Goal: Communication & Community: Answer question/provide support

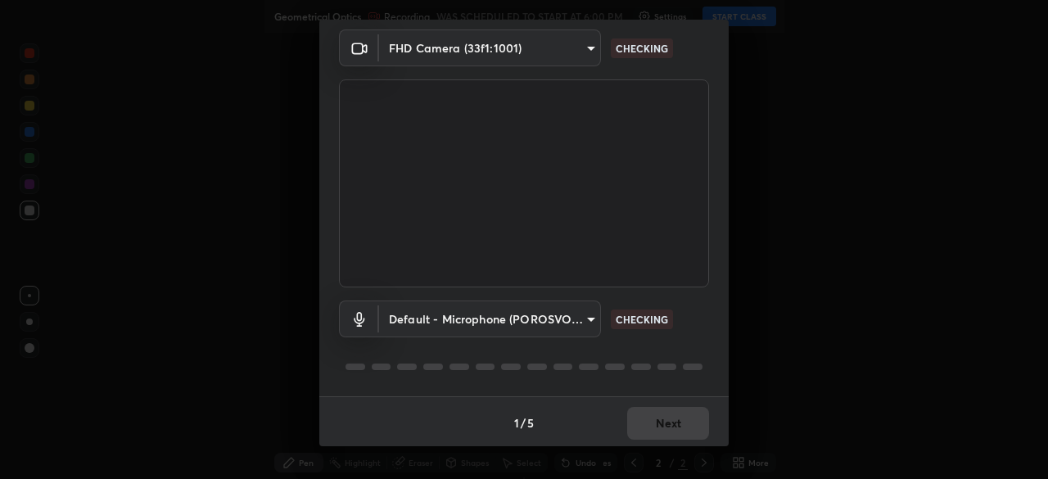
scroll to position [58, 0]
click at [542, 325] on body "Erase all Geometrical Optics Recording WAS SCHEDULED TO START AT 6:00 PM Settin…" at bounding box center [524, 239] width 1048 height 479
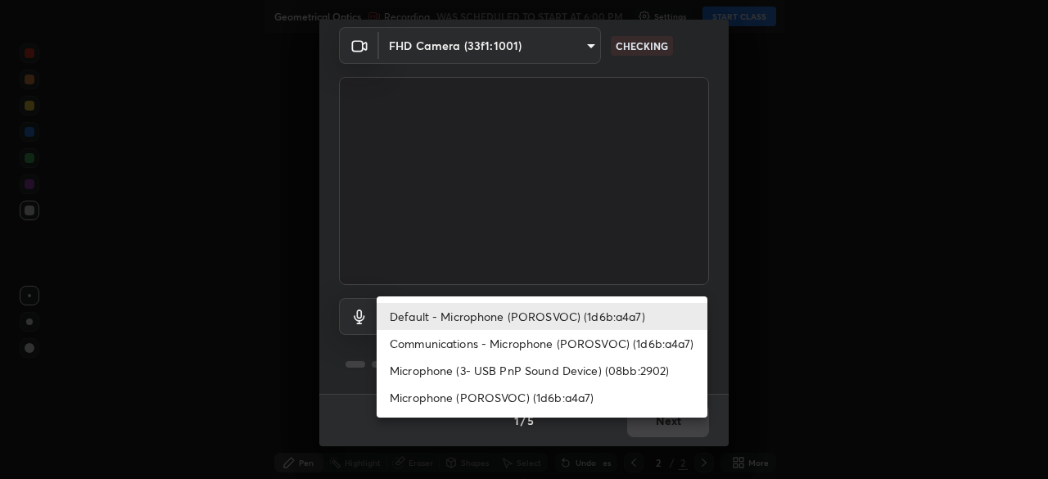
click at [546, 349] on li "Communications - Microphone (POROSVOC) (1d6b:a4a7)" at bounding box center [542, 343] width 331 height 27
type input "communications"
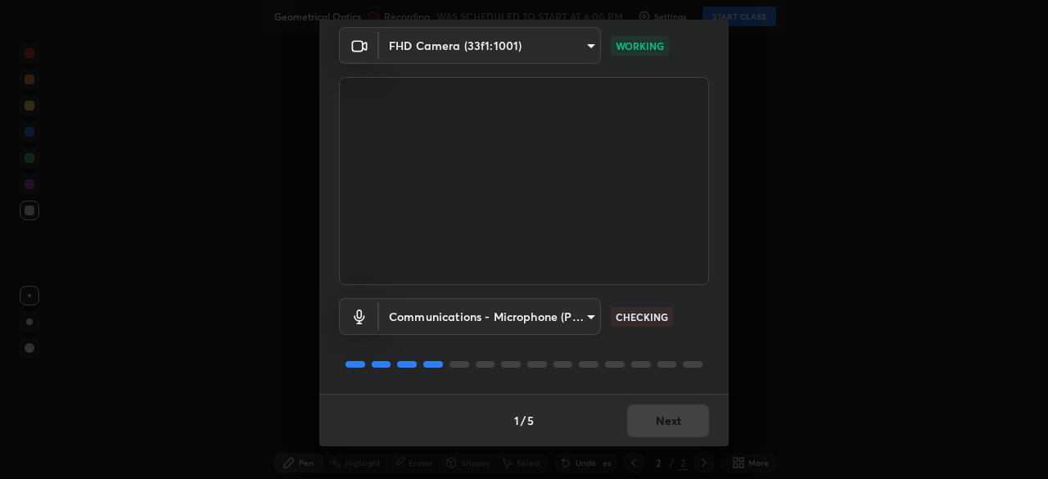
click at [570, 328] on body "Erase all Geometrical Optics Recording WAS SCHEDULED TO START AT 6:00 PM Settin…" at bounding box center [524, 239] width 1048 height 479
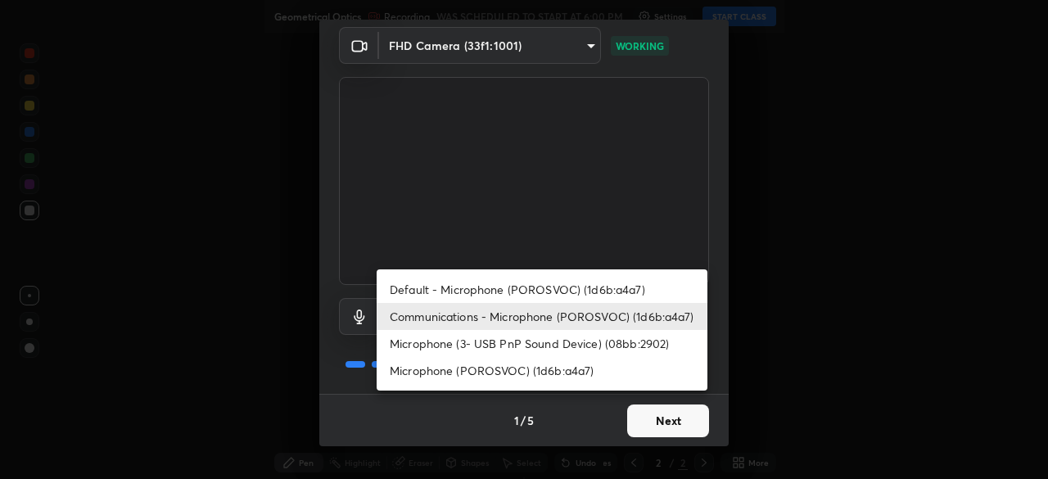
click at [652, 409] on div at bounding box center [524, 239] width 1048 height 479
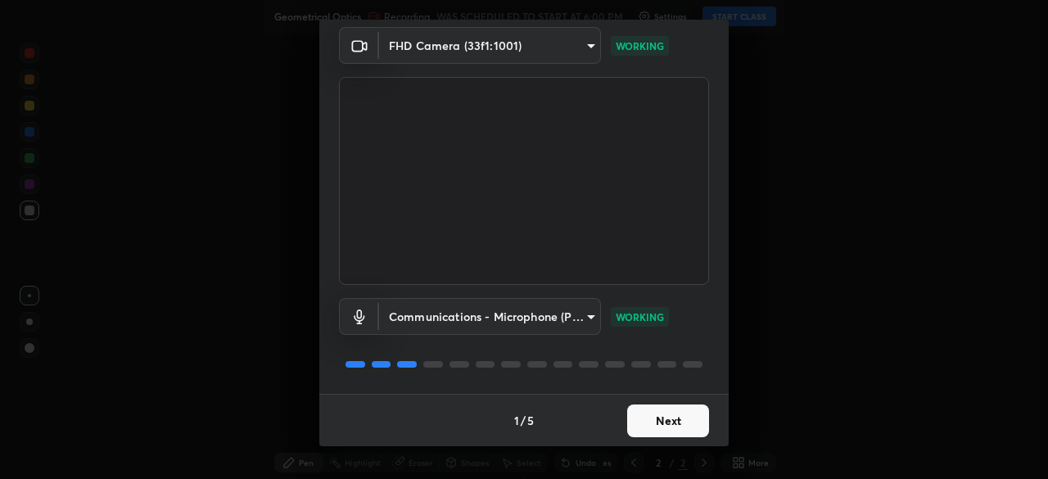
click at [653, 415] on div "Default - Microphone (POROSVOC) (1d6b:a4a7) Communications - Microphone (POROSV…" at bounding box center [524, 239] width 1048 height 479
click at [655, 422] on button "Next" at bounding box center [668, 420] width 82 height 33
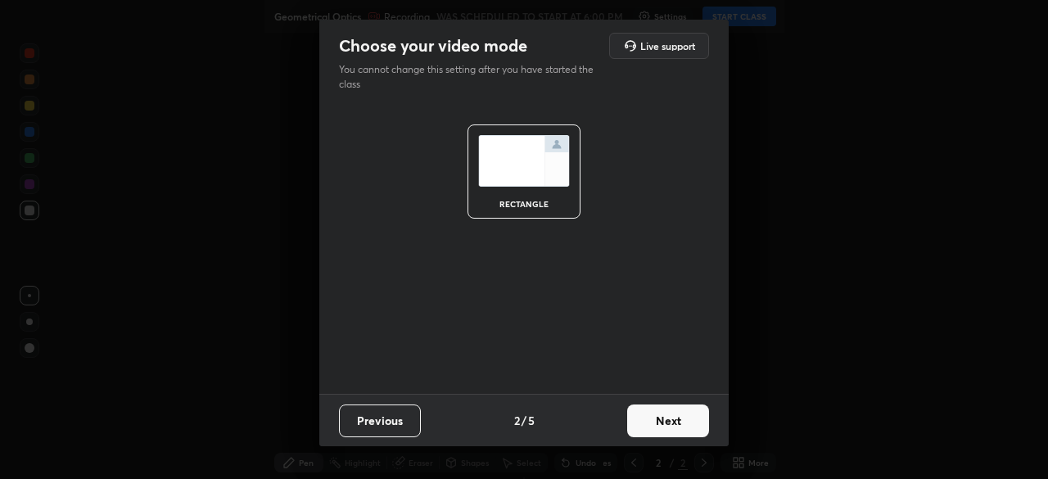
scroll to position [0, 0]
click at [655, 422] on button "Next" at bounding box center [668, 420] width 82 height 33
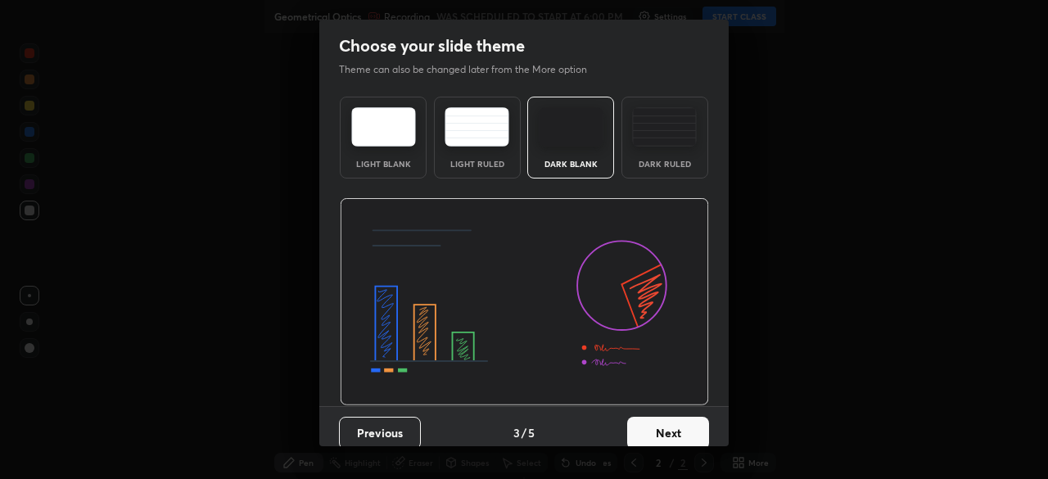
click at [662, 422] on button "Next" at bounding box center [668, 433] width 82 height 33
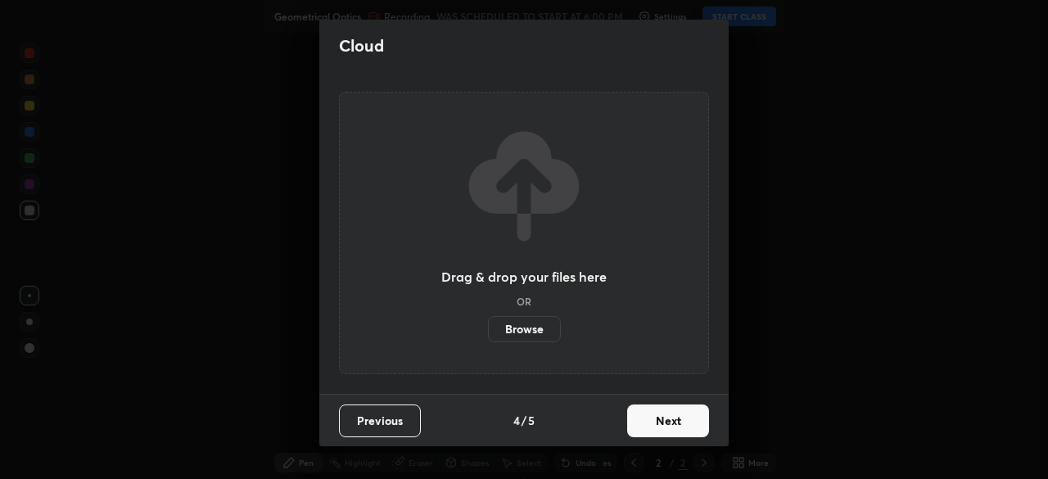
click at [662, 422] on button "Next" at bounding box center [668, 420] width 82 height 33
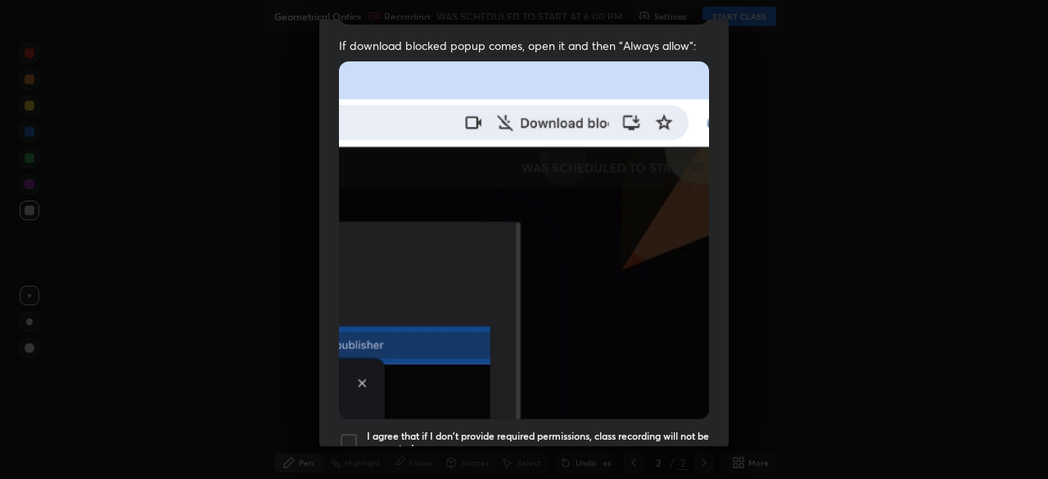
scroll to position [392, 0]
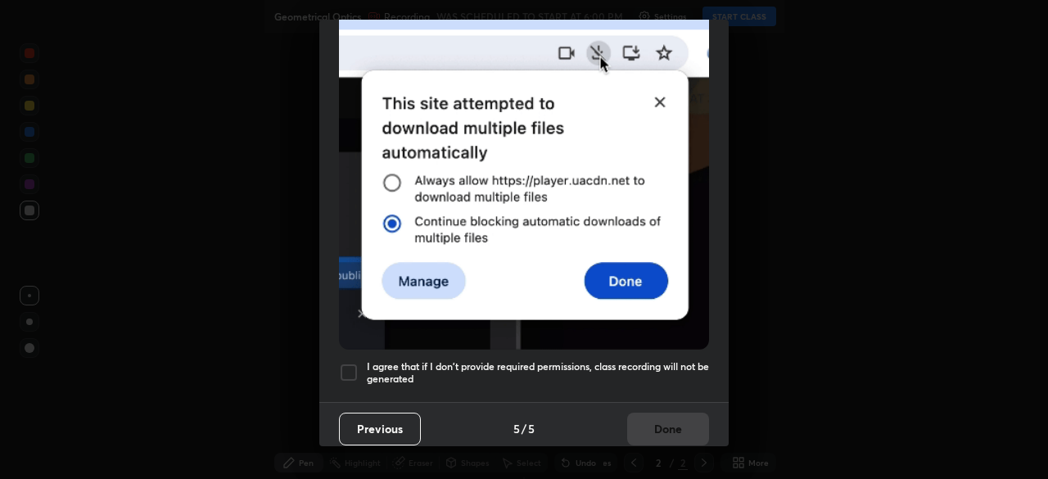
click at [657, 360] on h5 "I agree that if I don't provide required permissions, class recording will not …" at bounding box center [538, 372] width 342 height 25
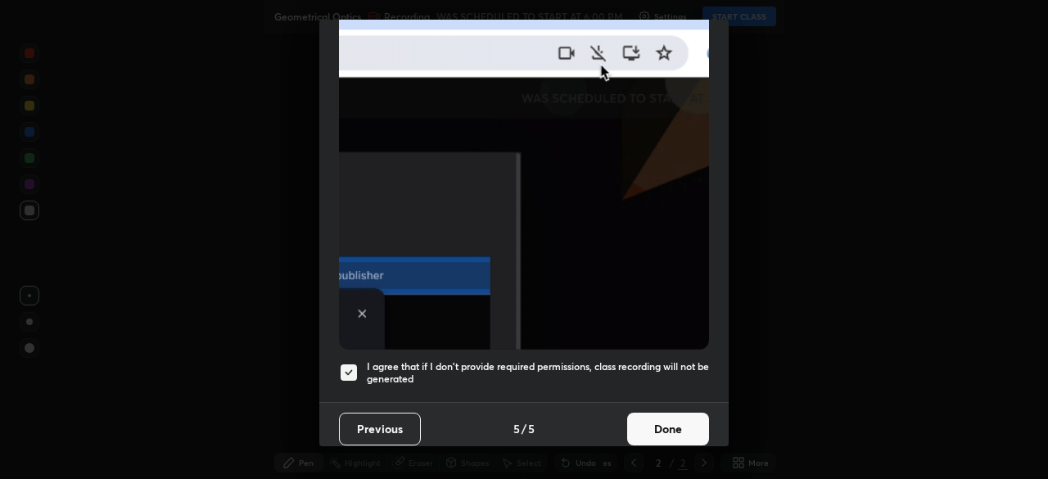
click at [669, 422] on button "Done" at bounding box center [668, 429] width 82 height 33
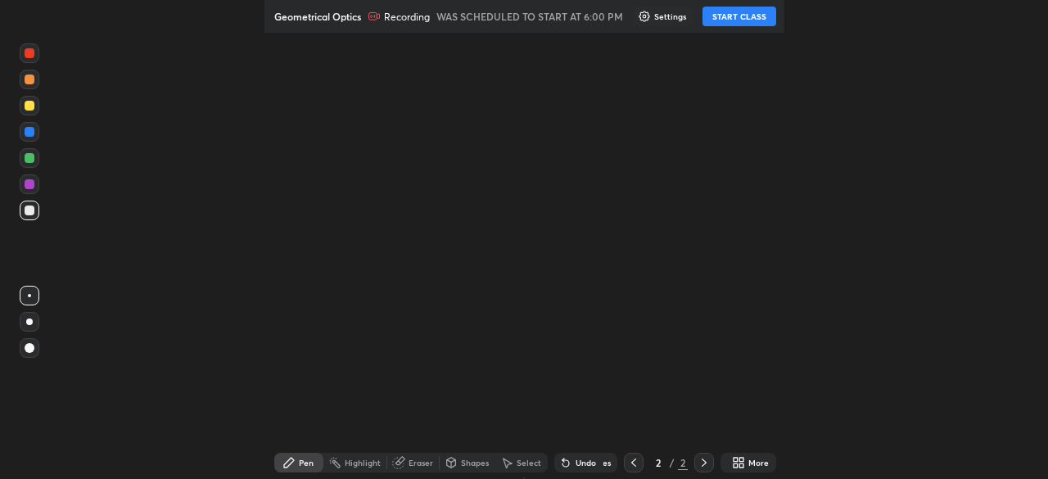
click at [729, 20] on button "START CLASS" at bounding box center [739, 17] width 74 height 20
click at [727, 18] on button "START CLASS" at bounding box center [739, 17] width 74 height 20
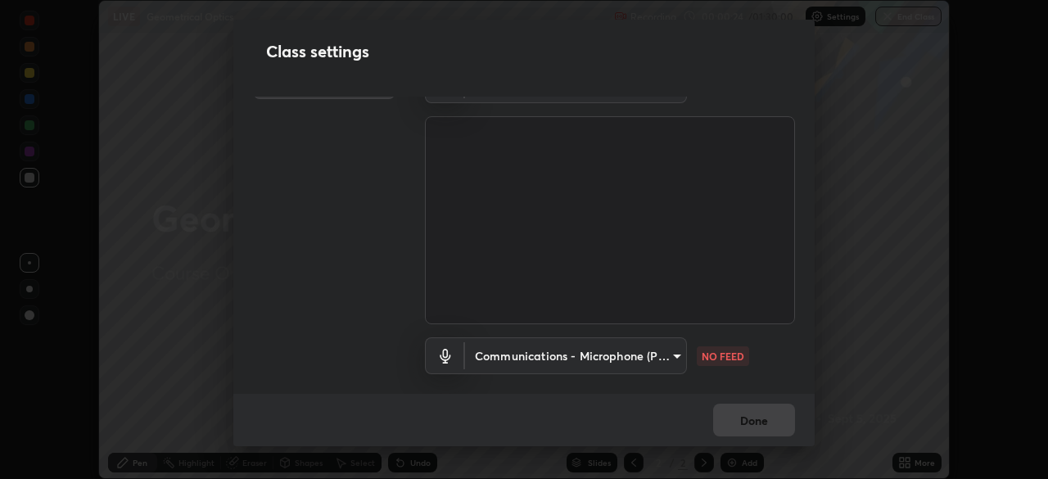
scroll to position [47, 0]
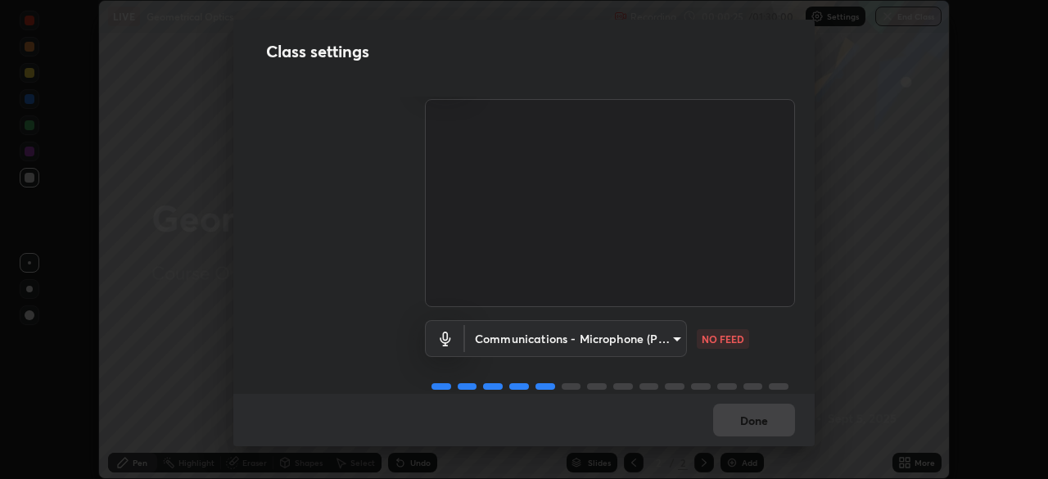
click at [669, 340] on body "Erase all LIVE Geometrical Optics Recording 00:00:25 / 01:30:00 Settings End Cl…" at bounding box center [524, 239] width 1048 height 479
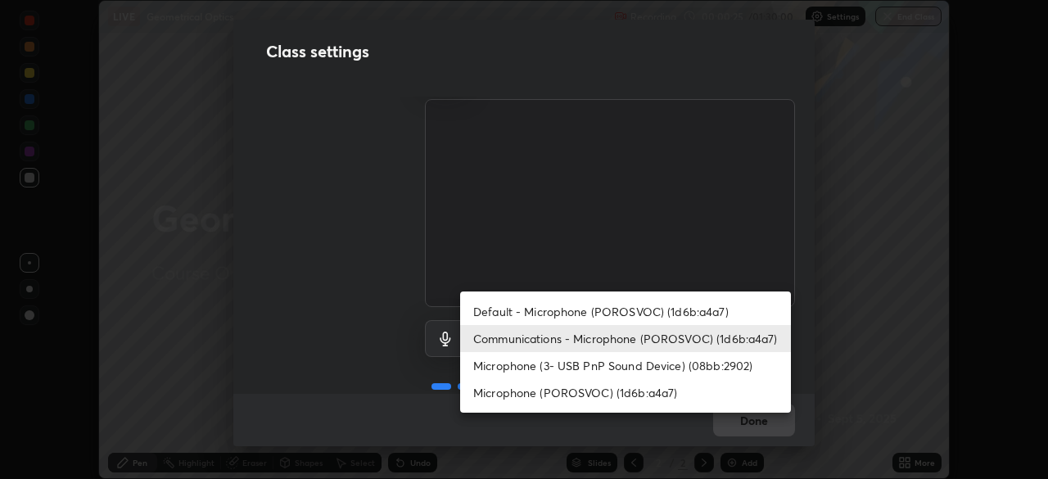
click at [687, 364] on li "Microphone (3- USB PnP Sound Device) (08bb:2902)" at bounding box center [625, 365] width 331 height 27
type input "d24590e6c517ba72ca531aee25f86465ebf7f88df51e04c5676b53aceac347fe"
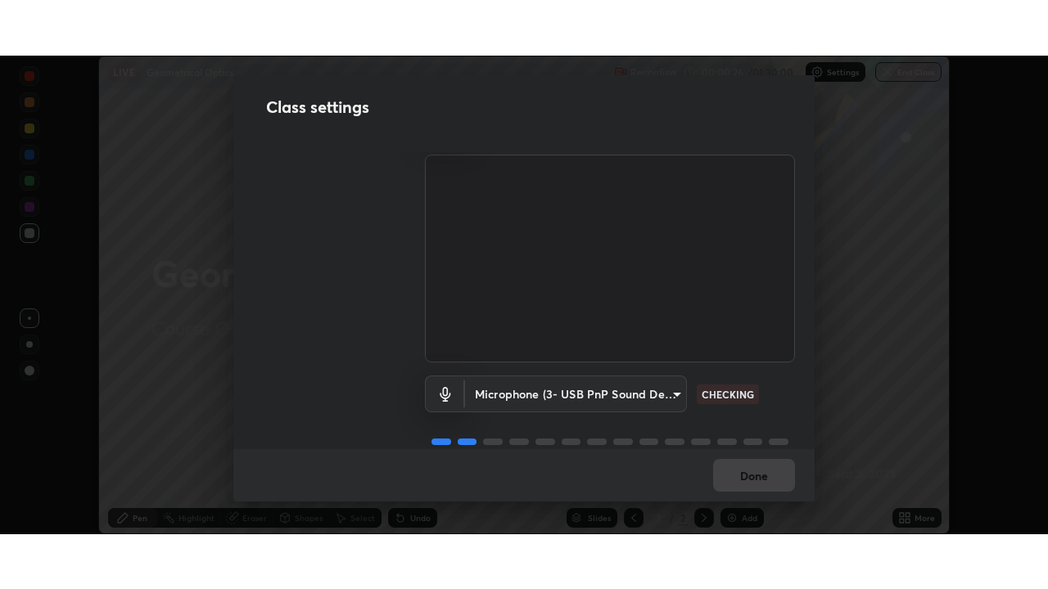
scroll to position [74, 0]
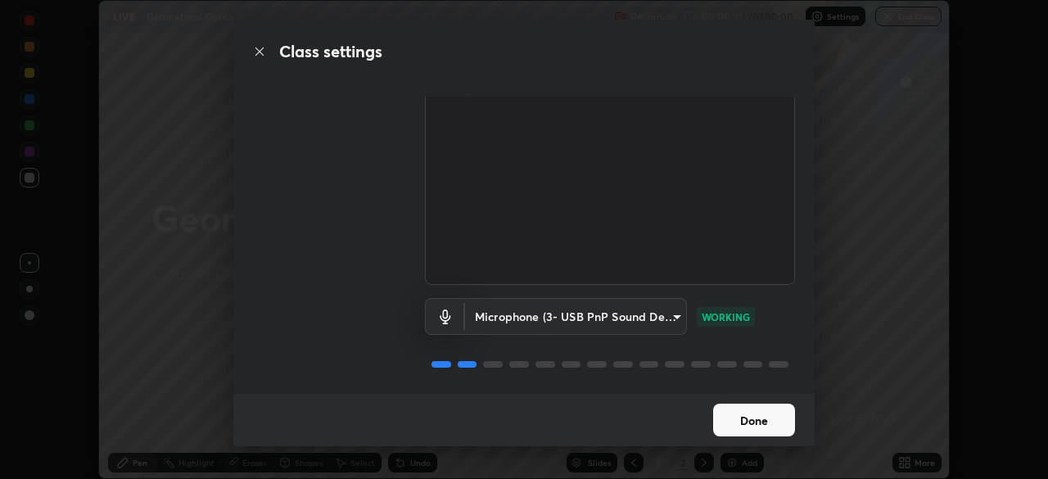
click at [763, 407] on button "Done" at bounding box center [754, 420] width 82 height 33
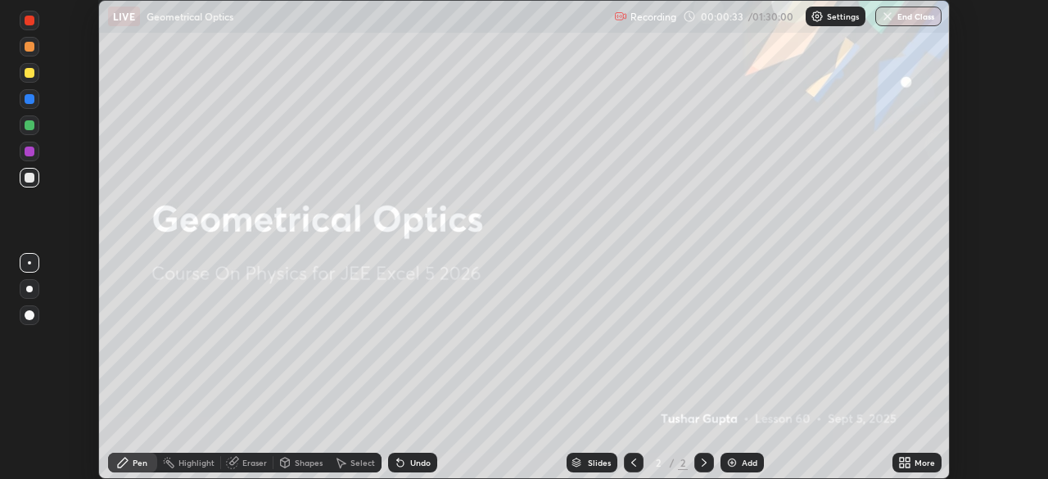
click at [921, 456] on div "More" at bounding box center [916, 463] width 49 height 20
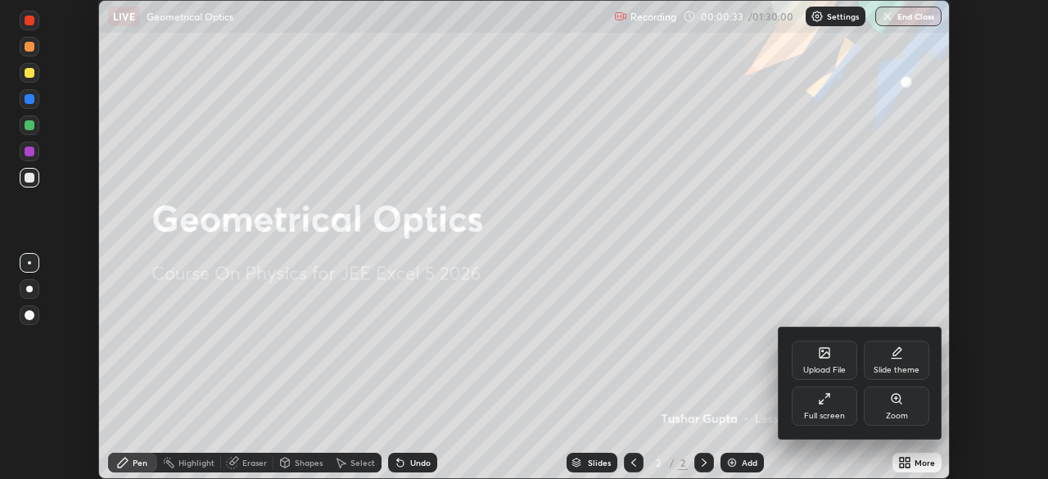
click at [835, 414] on div "Full screen" at bounding box center [824, 416] width 41 height 8
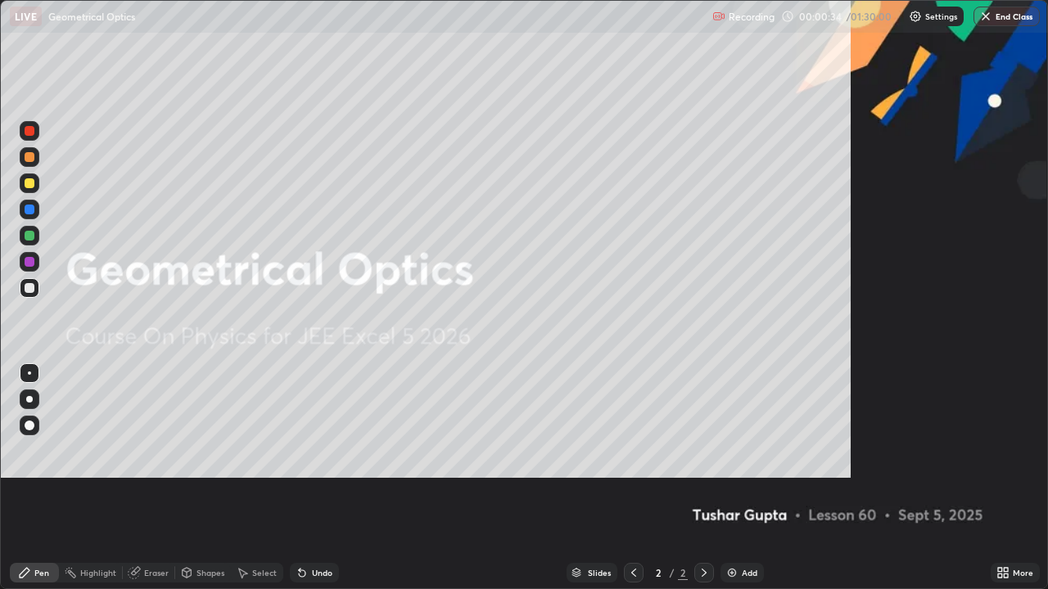
scroll to position [589, 1048]
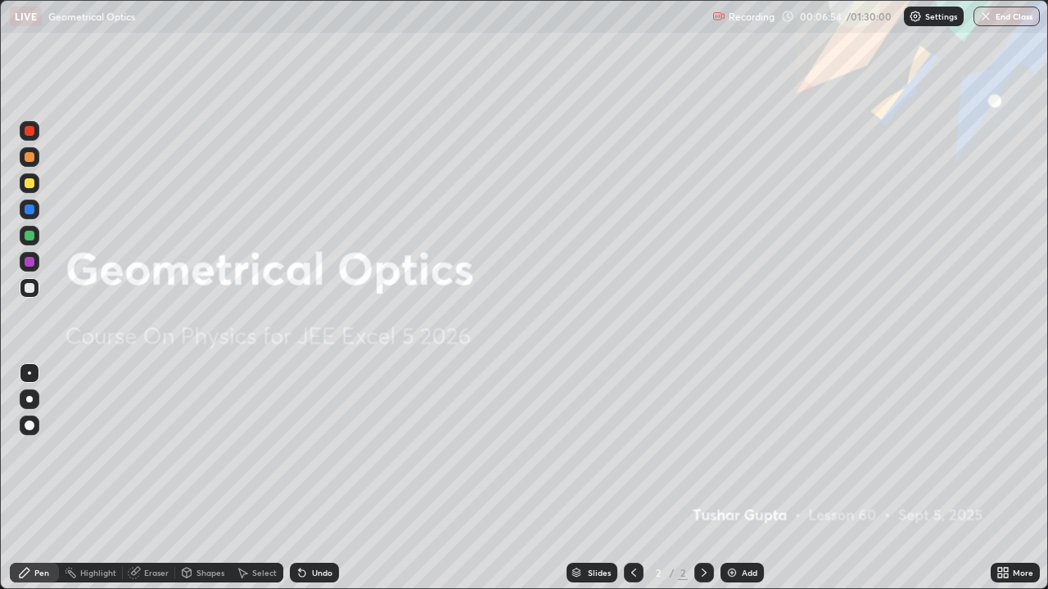
click at [736, 478] on img at bounding box center [731, 573] width 13 height 13
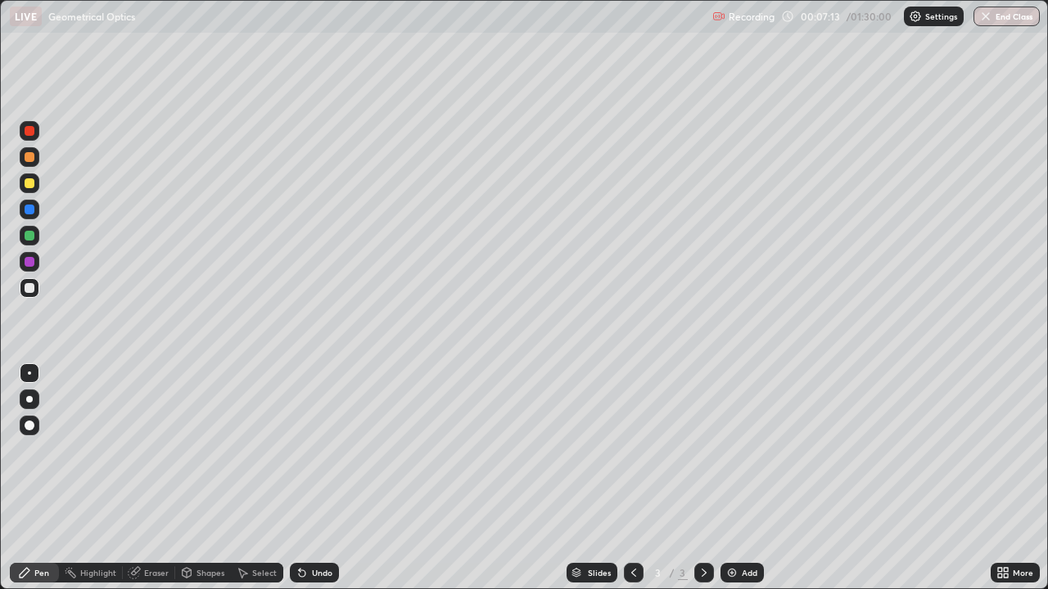
click at [199, 478] on div "Shapes" at bounding box center [210, 573] width 28 height 8
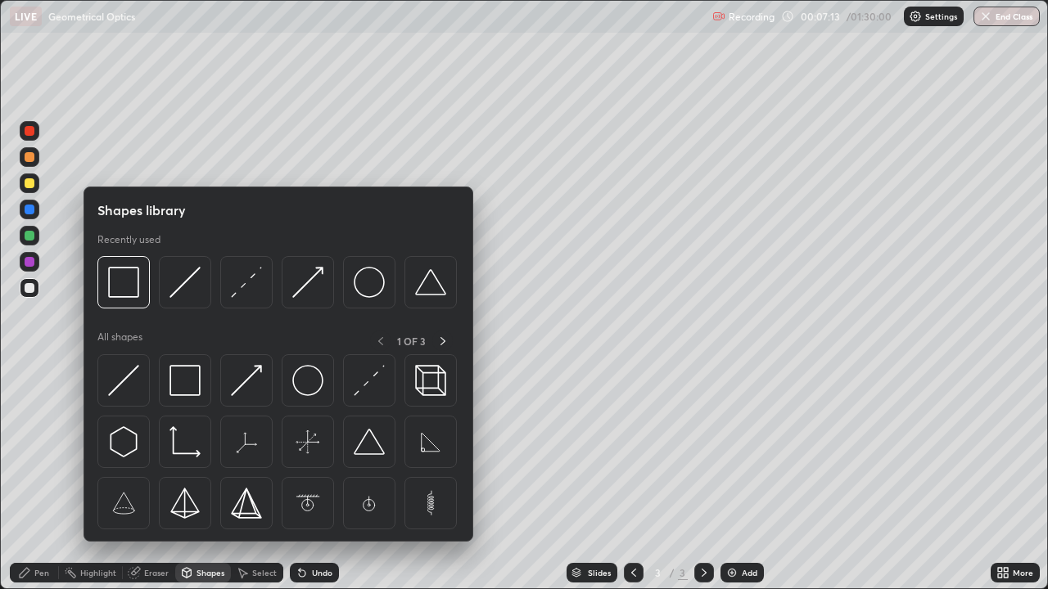
click at [38, 478] on div "Pen" at bounding box center [34, 573] width 49 height 20
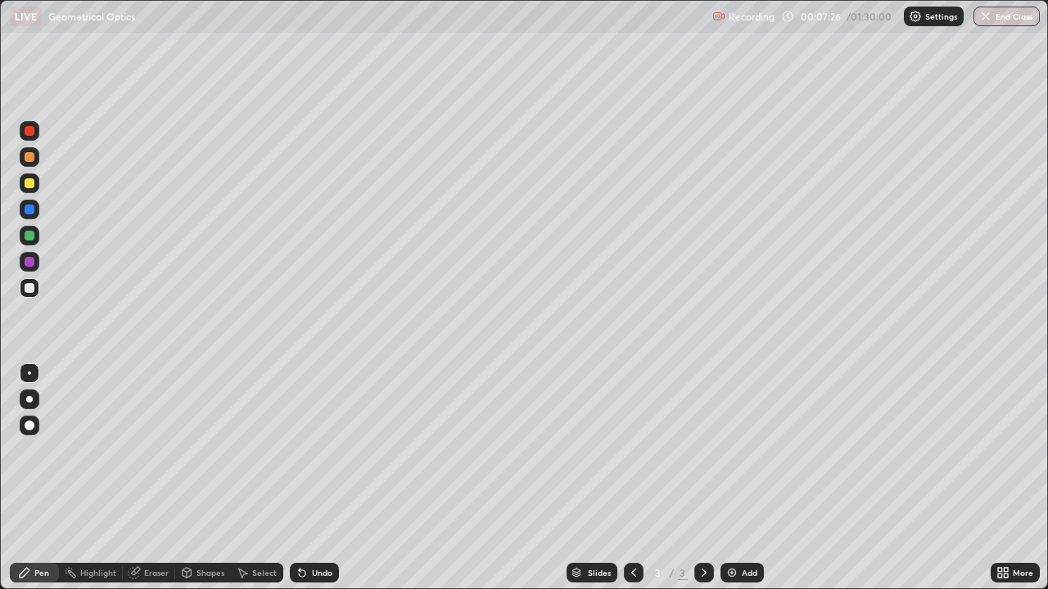
click at [209, 478] on div "Shapes" at bounding box center [203, 573] width 56 height 20
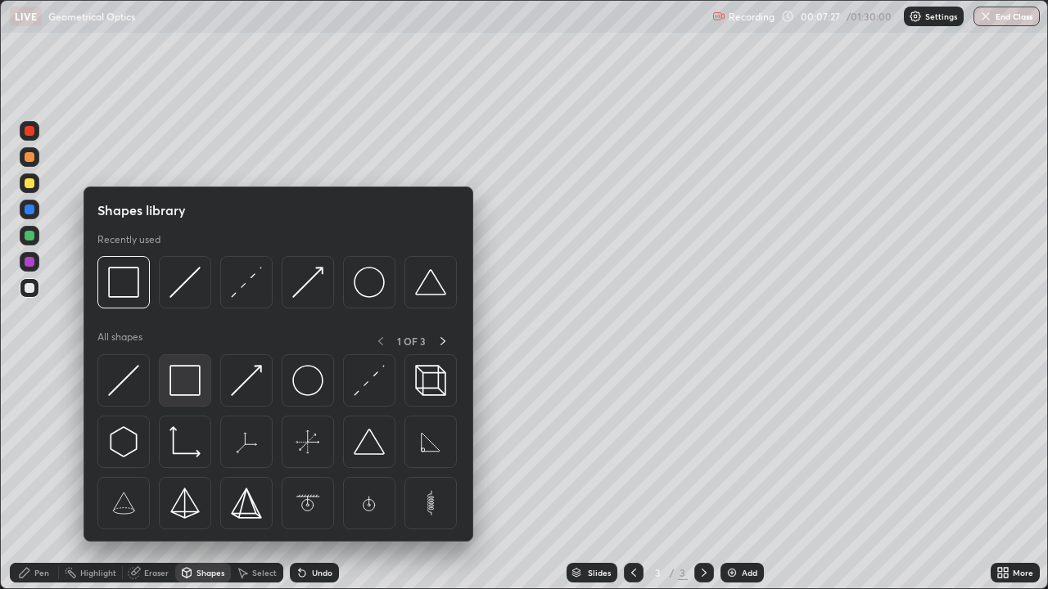
click at [181, 373] on img at bounding box center [184, 380] width 31 height 31
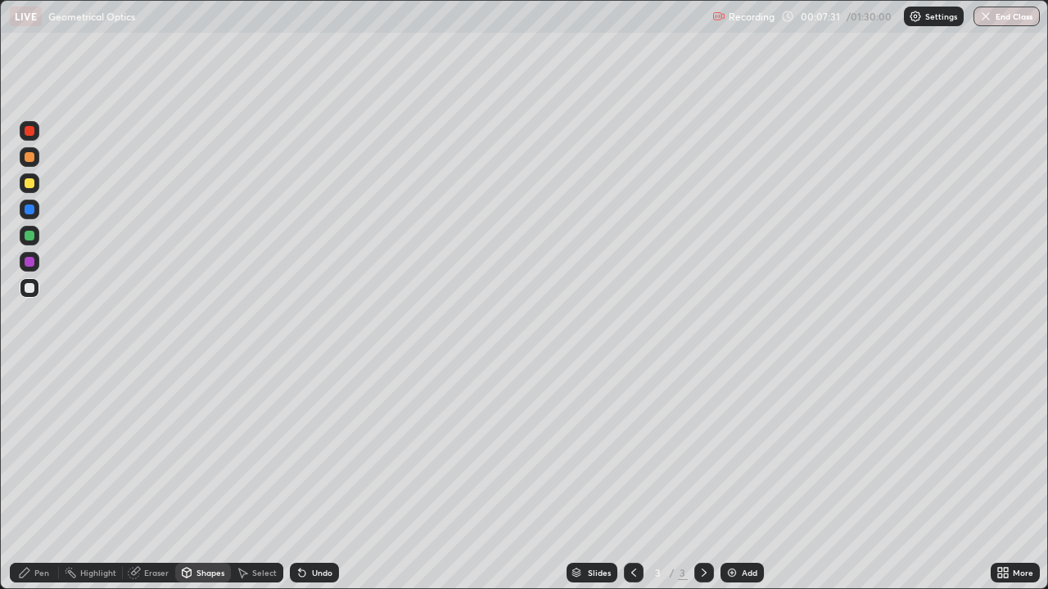
click at [33, 478] on div "Pen" at bounding box center [34, 573] width 49 height 20
click at [144, 478] on div "Eraser" at bounding box center [156, 573] width 25 height 8
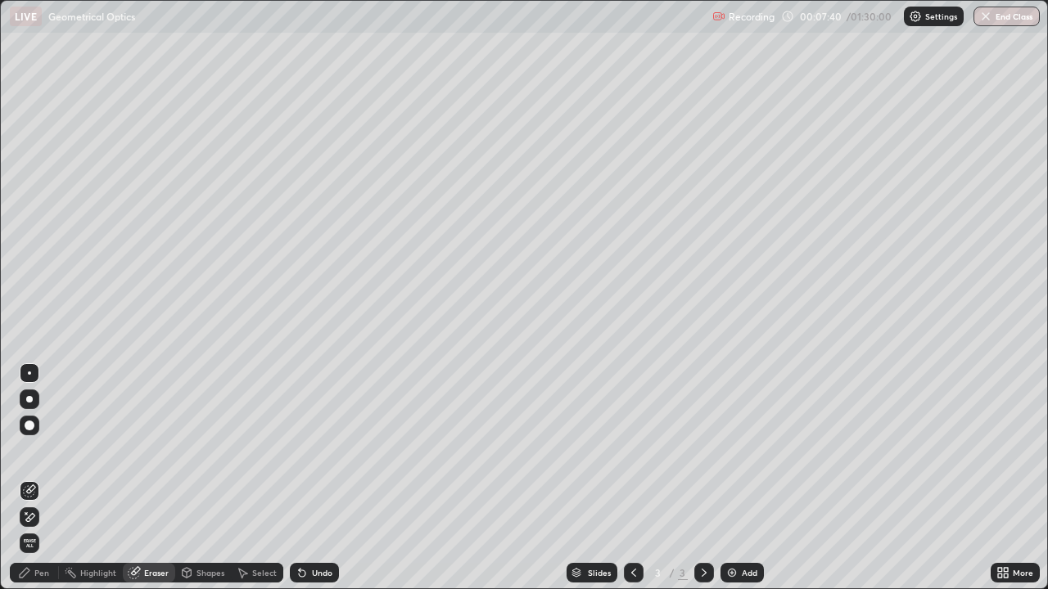
click at [33, 478] on div "Pen" at bounding box center [34, 573] width 49 height 20
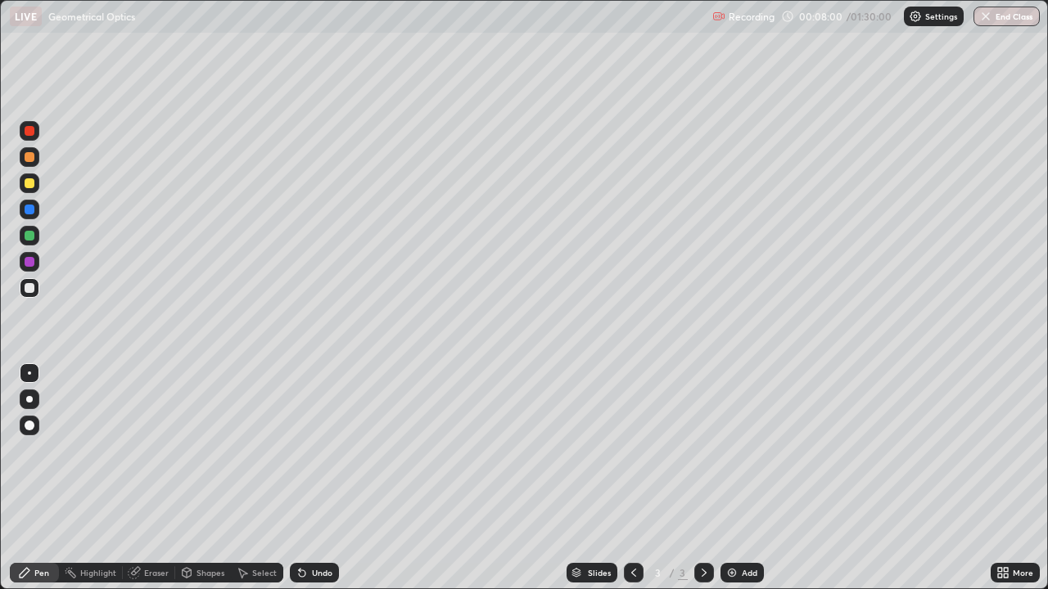
click at [205, 478] on div "Shapes" at bounding box center [210, 573] width 28 height 8
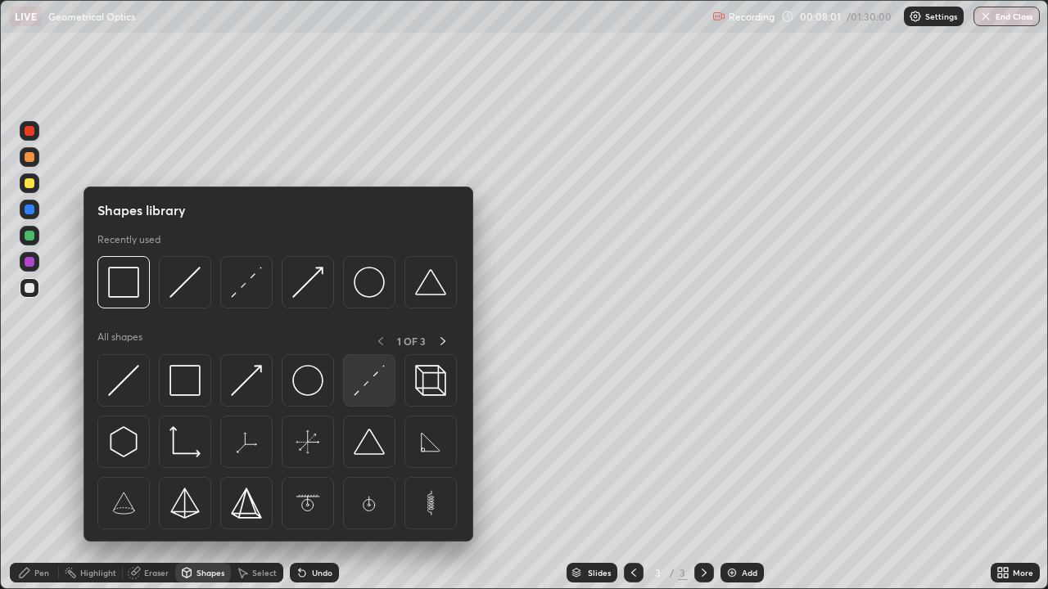
click at [372, 380] on img at bounding box center [369, 380] width 31 height 31
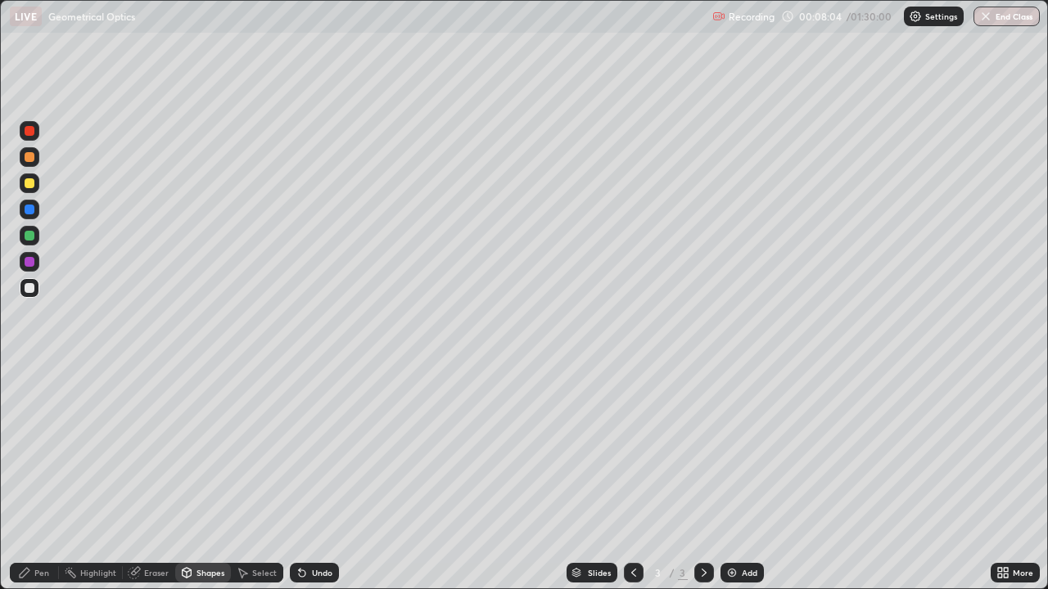
click at [34, 478] on div "Pen" at bounding box center [41, 573] width 15 height 8
click at [40, 221] on div at bounding box center [29, 209] width 26 height 26
click at [38, 207] on div at bounding box center [30, 210] width 20 height 20
click at [205, 478] on div "Shapes" at bounding box center [210, 573] width 28 height 8
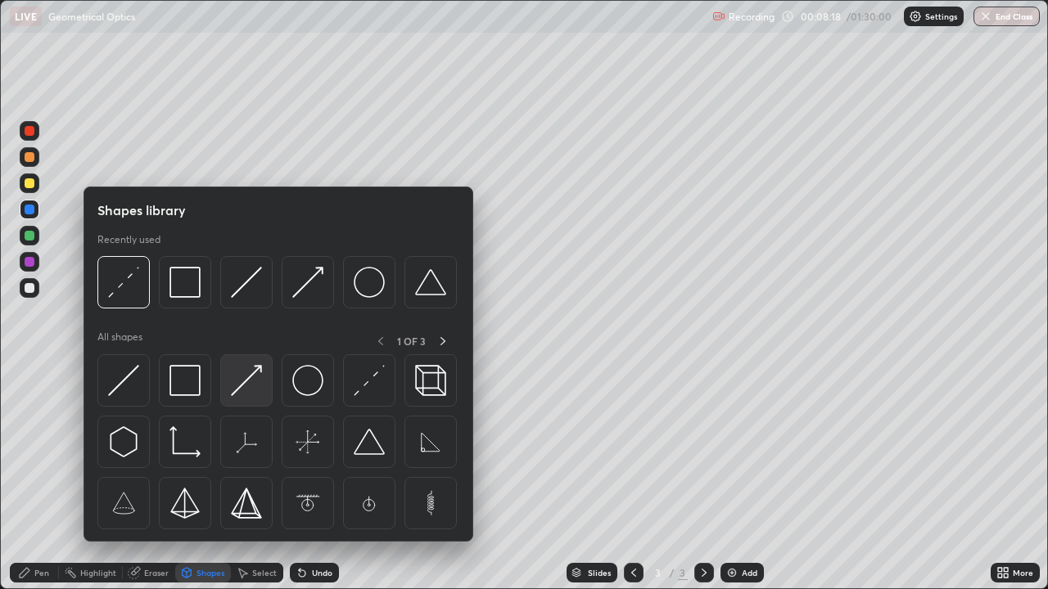
click at [249, 378] on img at bounding box center [246, 380] width 31 height 31
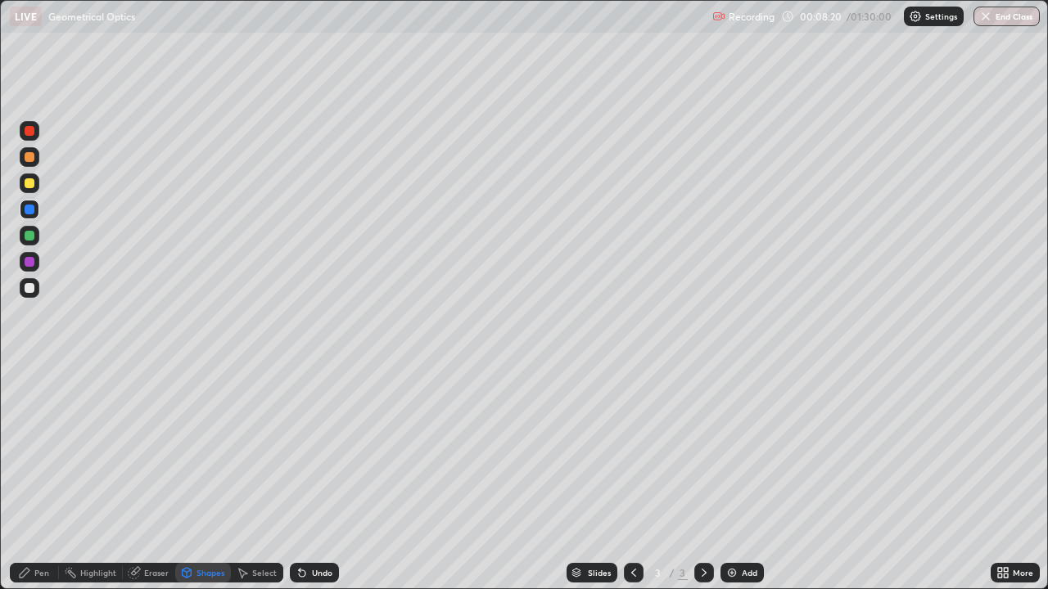
click at [41, 176] on div at bounding box center [29, 183] width 26 height 26
click at [45, 478] on div "Pen" at bounding box center [41, 573] width 15 height 8
click at [327, 478] on div "Undo" at bounding box center [314, 573] width 49 height 20
click at [208, 478] on div "Shapes" at bounding box center [210, 573] width 28 height 8
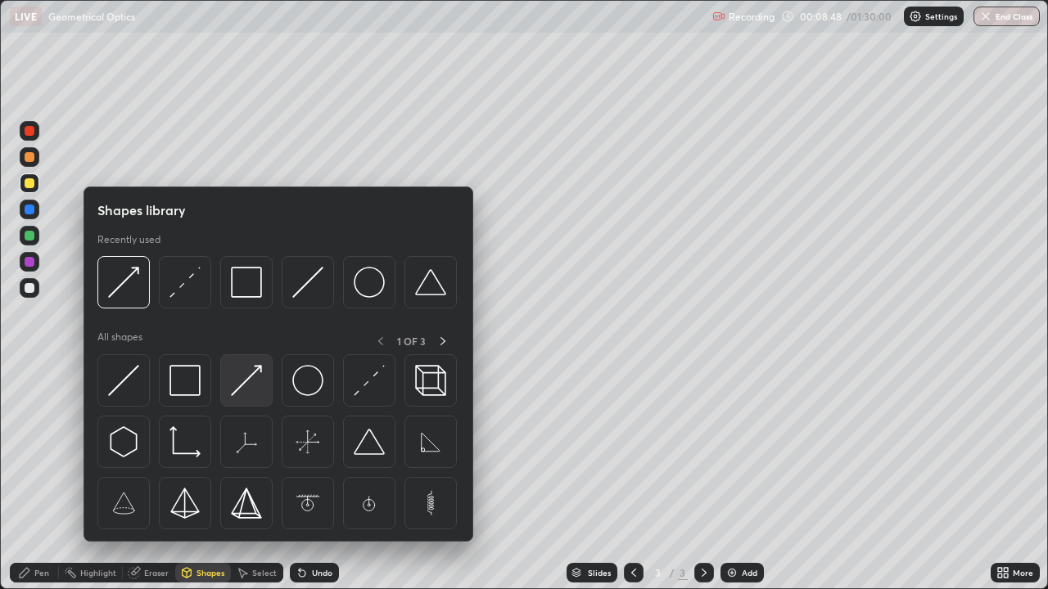
click at [251, 377] on img at bounding box center [246, 380] width 31 height 31
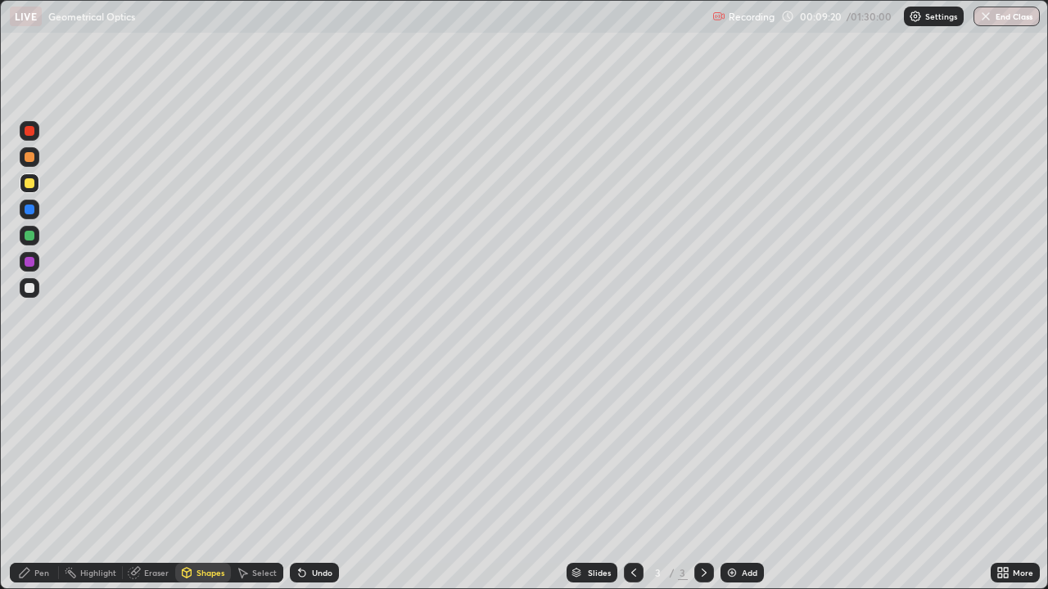
click at [32, 287] on div at bounding box center [30, 288] width 10 height 10
click at [24, 478] on icon at bounding box center [24, 573] width 13 height 13
click at [35, 190] on div at bounding box center [30, 184] width 20 height 20
click at [88, 478] on div "Highlight" at bounding box center [91, 573] width 64 height 20
click at [29, 478] on icon at bounding box center [30, 523] width 10 height 0
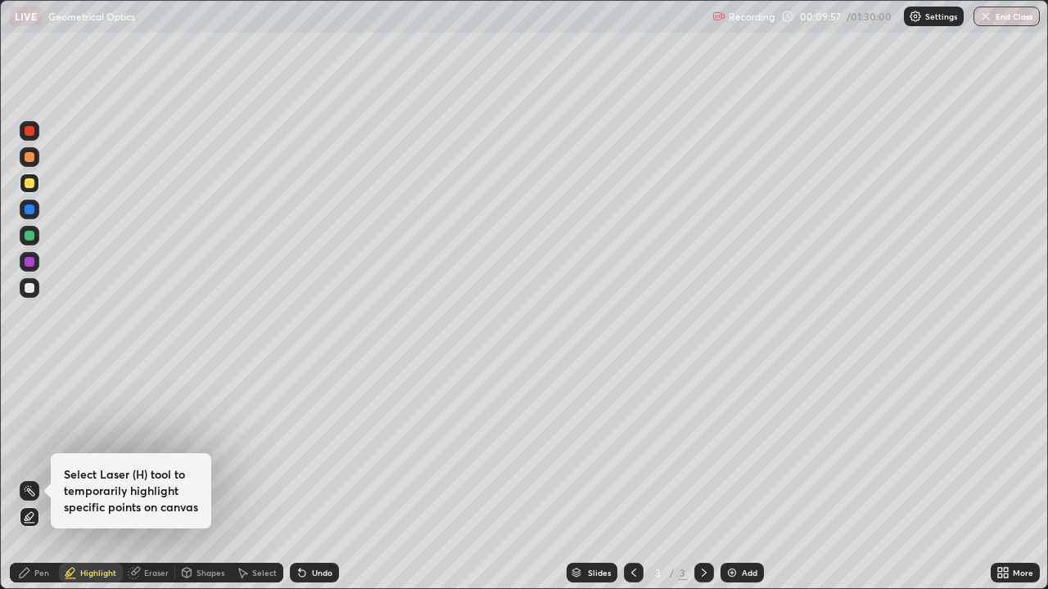
click at [36, 189] on div at bounding box center [30, 184] width 20 height 20
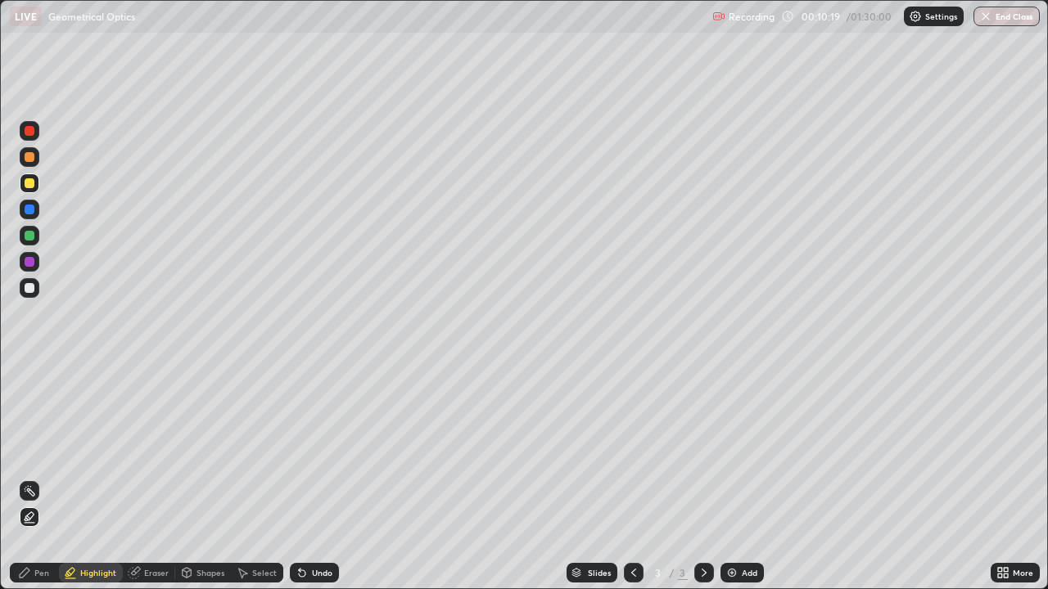
click at [34, 135] on div at bounding box center [30, 131] width 20 height 20
click at [305, 478] on icon at bounding box center [302, 573] width 13 height 13
click at [299, 478] on icon at bounding box center [302, 574] width 7 height 7
click at [314, 478] on div "Undo" at bounding box center [314, 573] width 49 height 20
click at [318, 478] on div "Undo" at bounding box center [322, 573] width 20 height 8
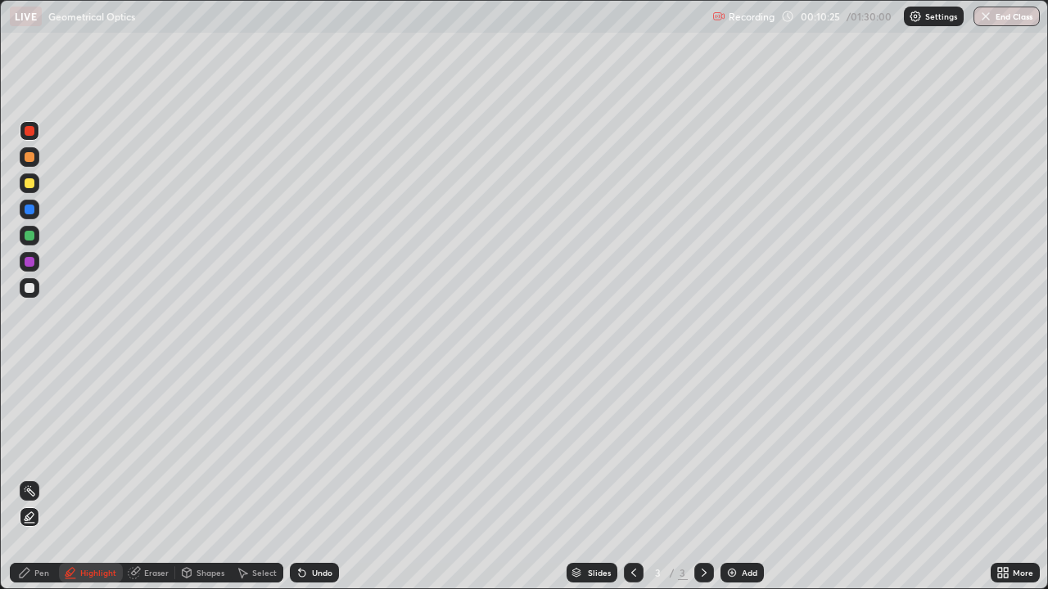
click at [38, 478] on div "Pen" at bounding box center [41, 573] width 15 height 8
click at [702, 478] on icon at bounding box center [704, 573] width 13 height 13
click at [727, 478] on img at bounding box center [731, 573] width 13 height 13
click at [29, 289] on div at bounding box center [30, 288] width 10 height 10
click at [738, 478] on div "Add" at bounding box center [741, 573] width 43 height 20
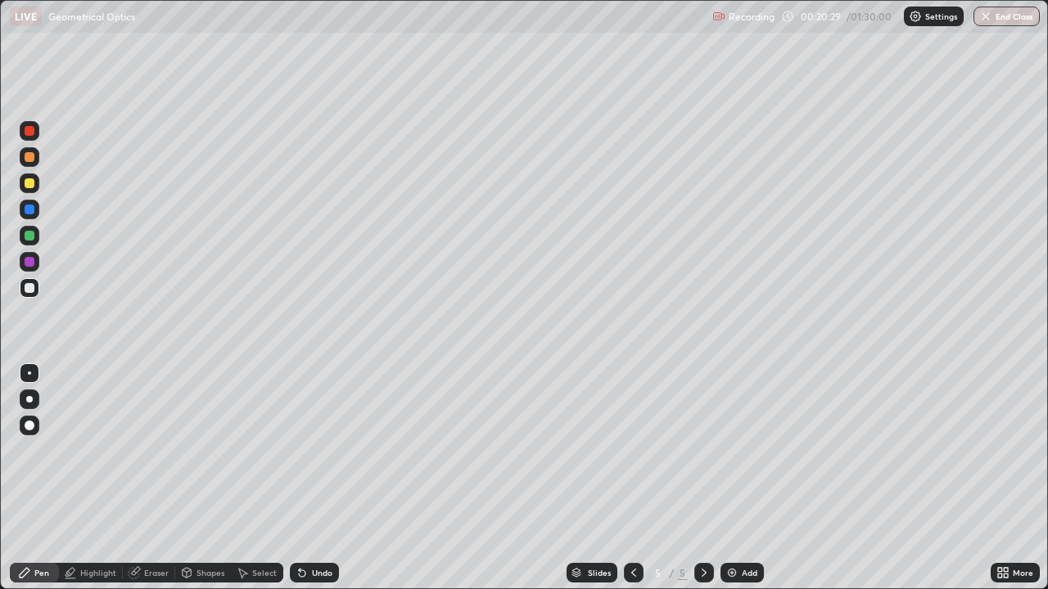
click at [38, 183] on div at bounding box center [30, 184] width 20 height 20
click at [744, 478] on div "Add" at bounding box center [741, 573] width 43 height 20
click at [637, 478] on div at bounding box center [634, 573] width 20 height 20
click at [28, 182] on div at bounding box center [30, 183] width 10 height 10
click at [31, 159] on div at bounding box center [30, 157] width 10 height 10
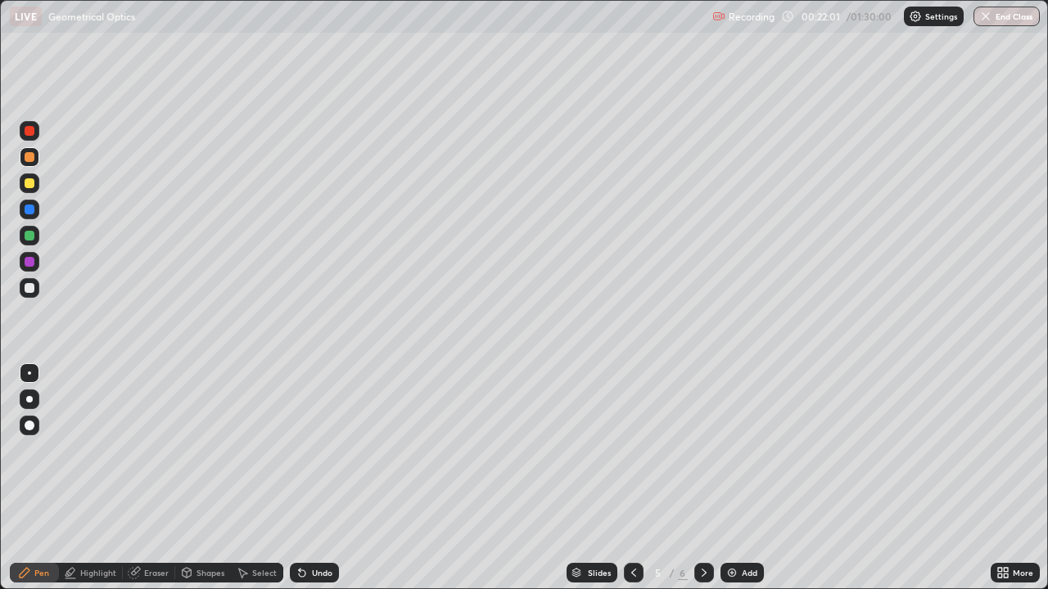
click at [702, 478] on icon at bounding box center [704, 573] width 13 height 13
click at [631, 478] on icon at bounding box center [633, 573] width 13 height 13
click at [702, 478] on icon at bounding box center [704, 573] width 13 height 13
click at [201, 478] on div "Shapes" at bounding box center [210, 573] width 28 height 8
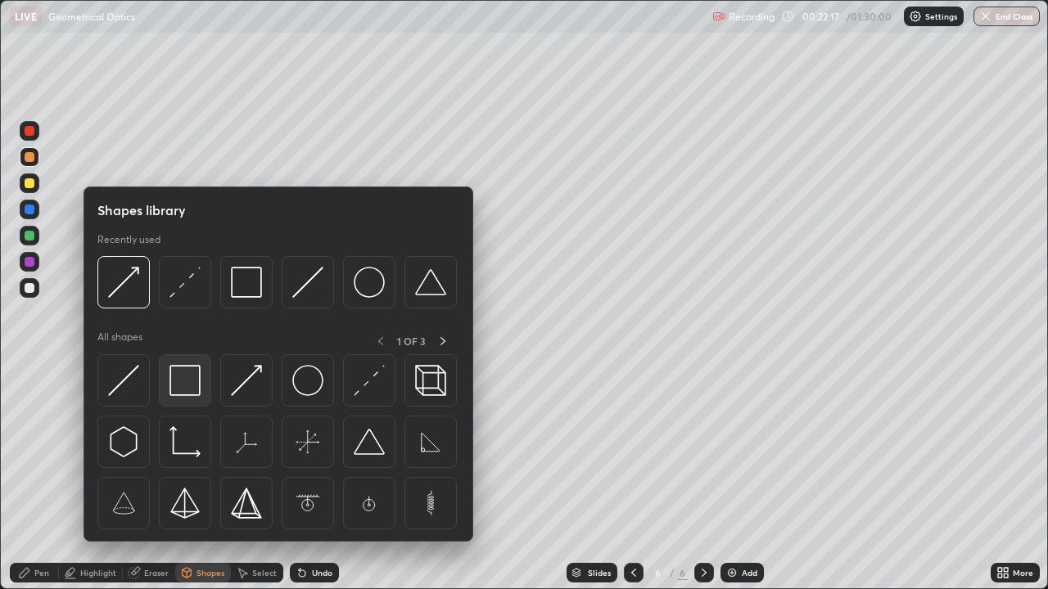
click at [191, 387] on img at bounding box center [184, 380] width 31 height 31
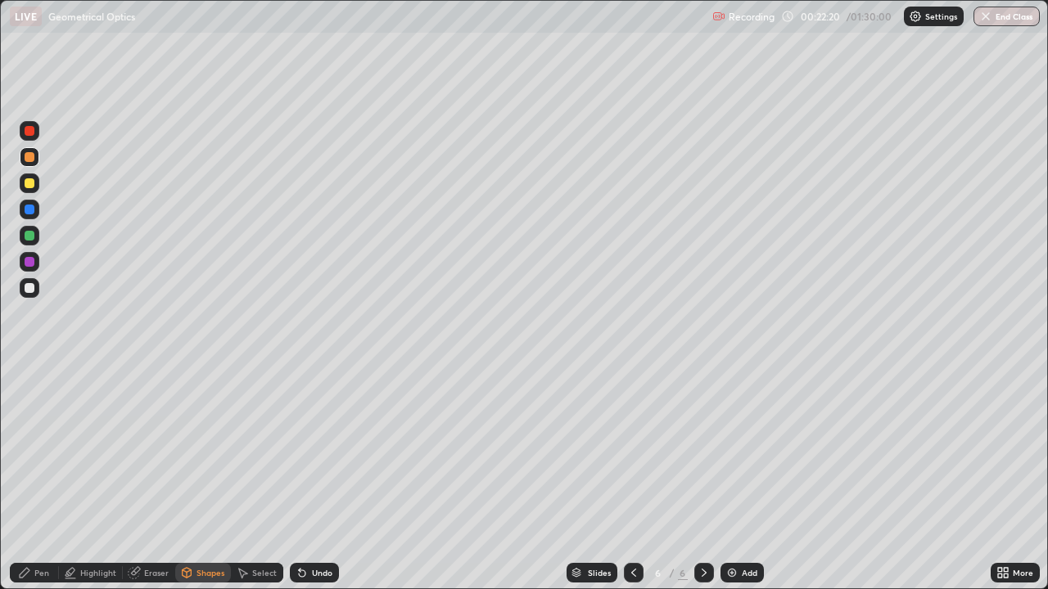
click at [51, 478] on div "Pen" at bounding box center [34, 573] width 49 height 20
click at [196, 478] on div "Shapes" at bounding box center [210, 573] width 28 height 8
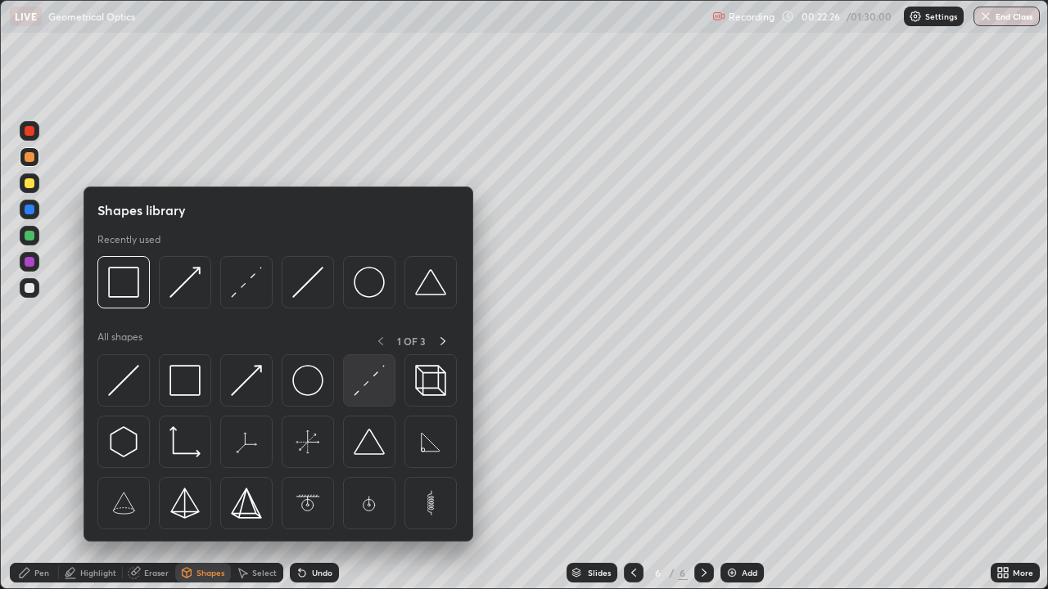
click at [368, 377] on img at bounding box center [369, 380] width 31 height 31
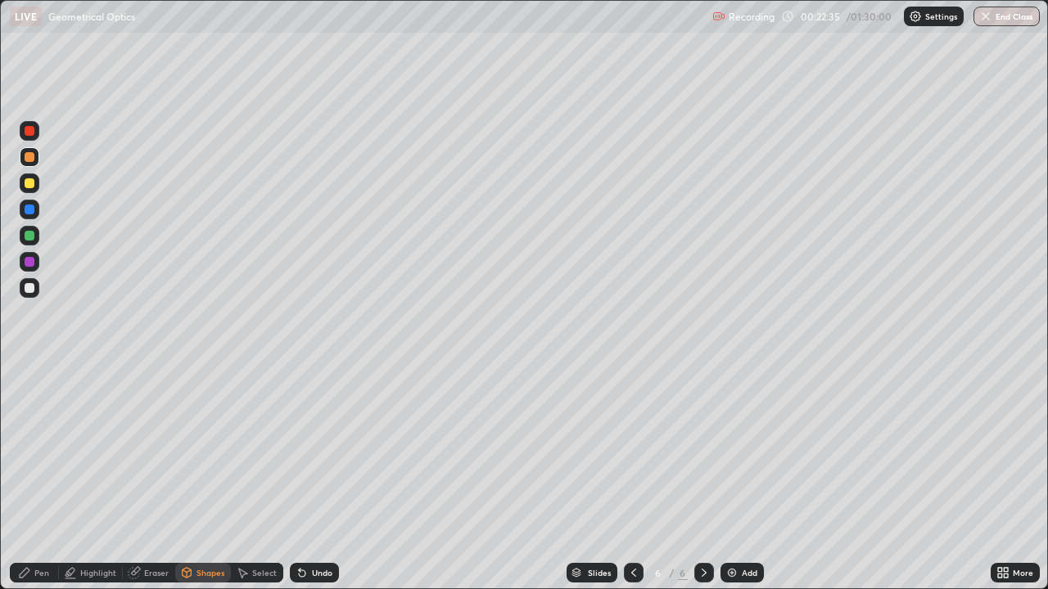
click at [43, 478] on div "Pen" at bounding box center [34, 573] width 49 height 20
click at [35, 286] on div at bounding box center [30, 288] width 20 height 20
click at [332, 478] on div "Undo" at bounding box center [314, 573] width 49 height 20
click at [323, 478] on div "Undo" at bounding box center [322, 573] width 20 height 8
click at [314, 478] on div "Undo" at bounding box center [322, 573] width 20 height 8
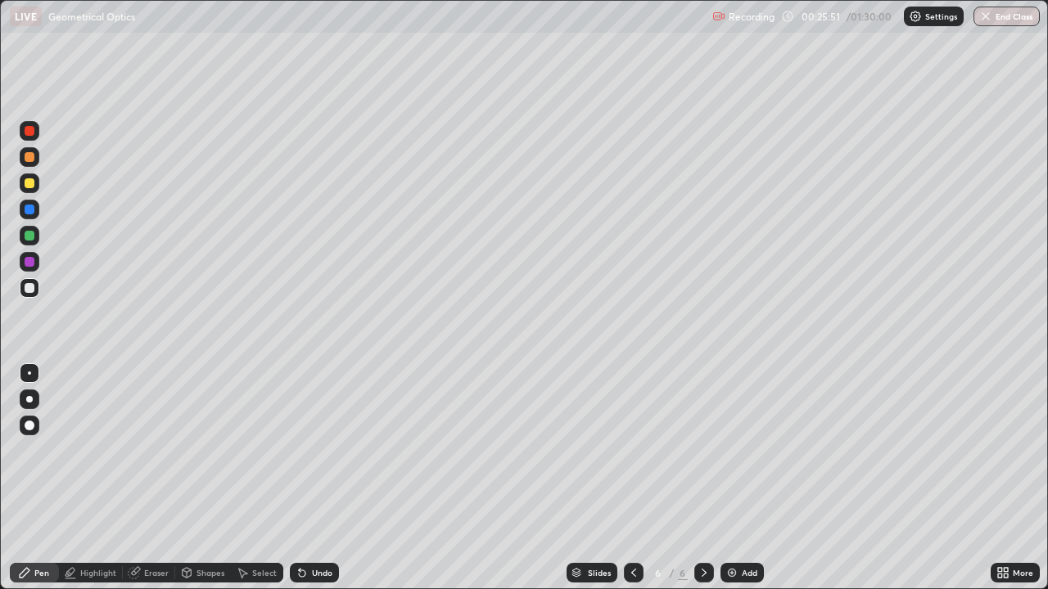
click at [737, 478] on div "Add" at bounding box center [741, 573] width 43 height 20
click at [208, 478] on div "Shapes" at bounding box center [203, 573] width 56 height 20
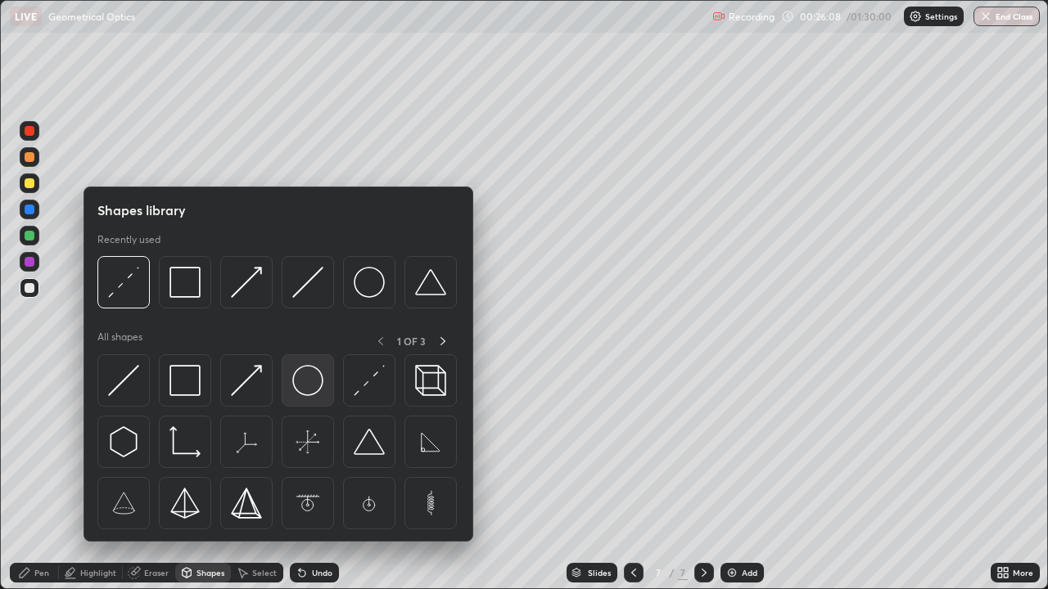
click at [300, 380] on img at bounding box center [307, 380] width 31 height 31
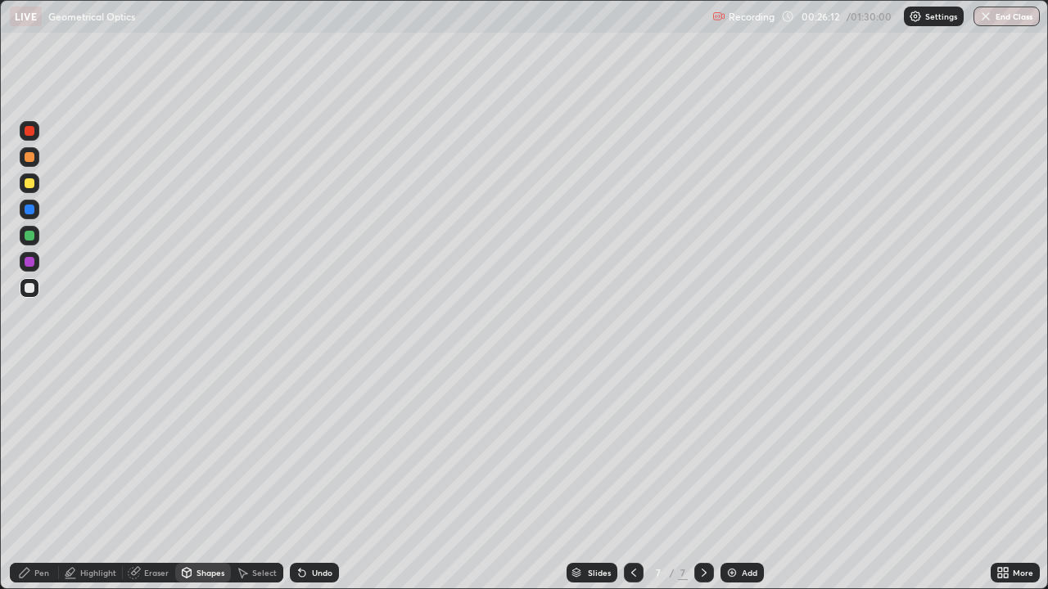
click at [299, 478] on icon at bounding box center [302, 574] width 7 height 7
click at [209, 478] on div "Shapes" at bounding box center [210, 573] width 28 height 8
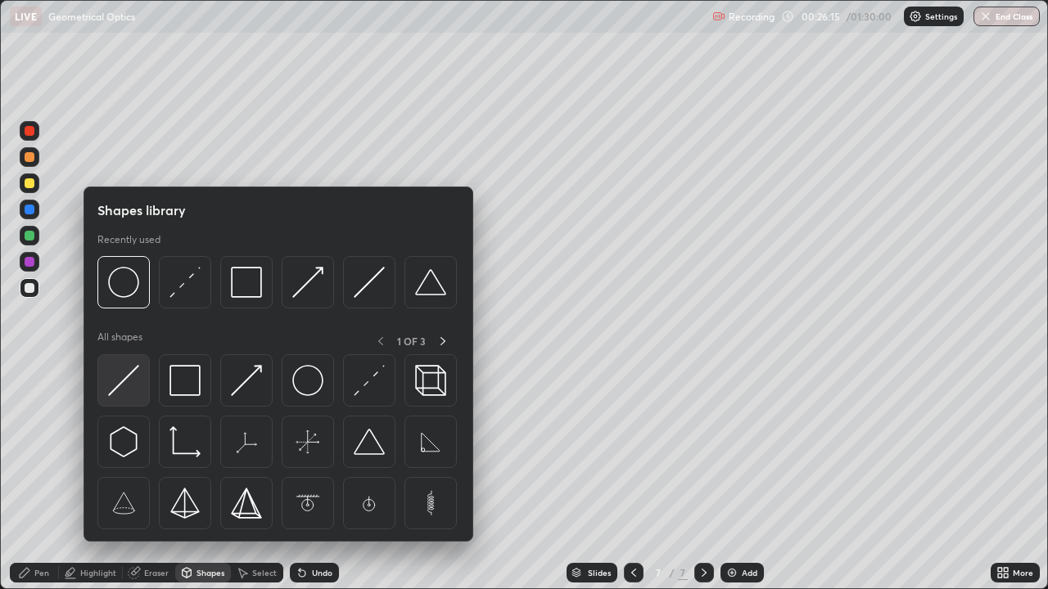
click at [129, 380] on img at bounding box center [123, 380] width 31 height 31
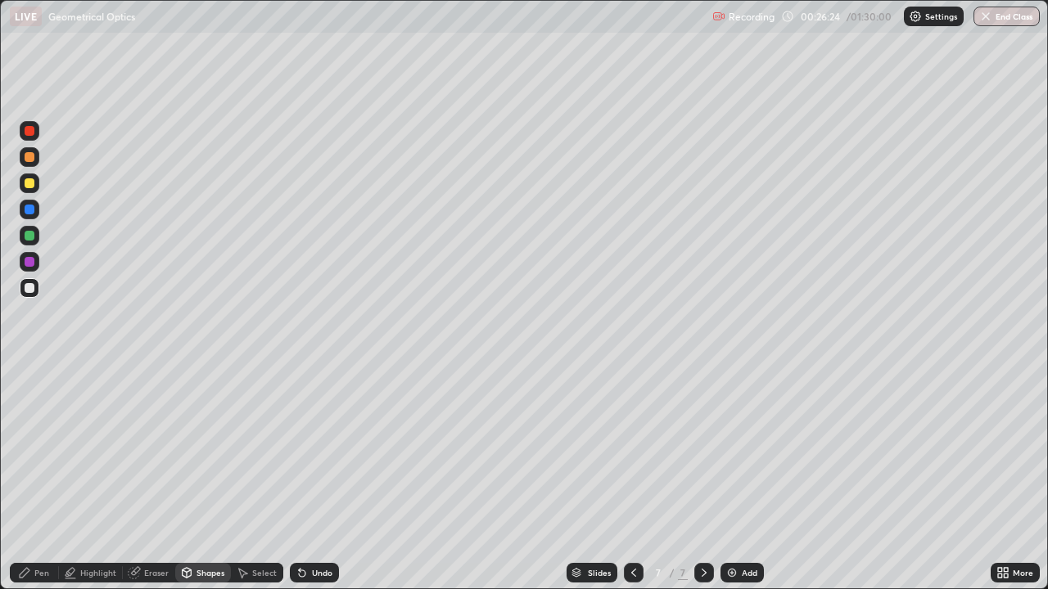
click at [42, 478] on div "Pen" at bounding box center [41, 573] width 15 height 8
click at [158, 478] on div "Eraser" at bounding box center [156, 573] width 25 height 8
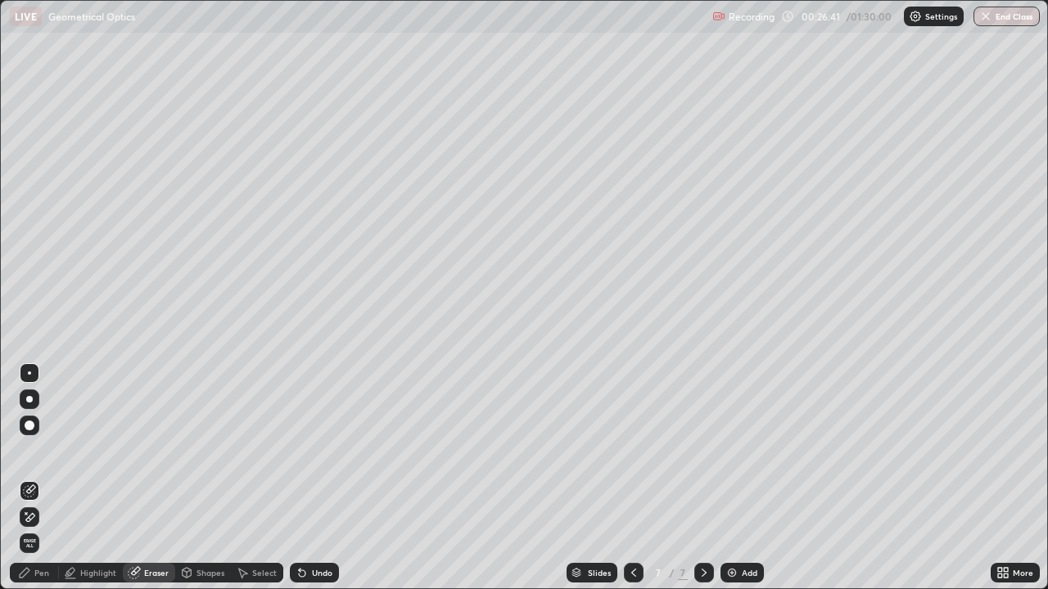
click at [41, 478] on div "Pen" at bounding box center [41, 573] width 15 height 8
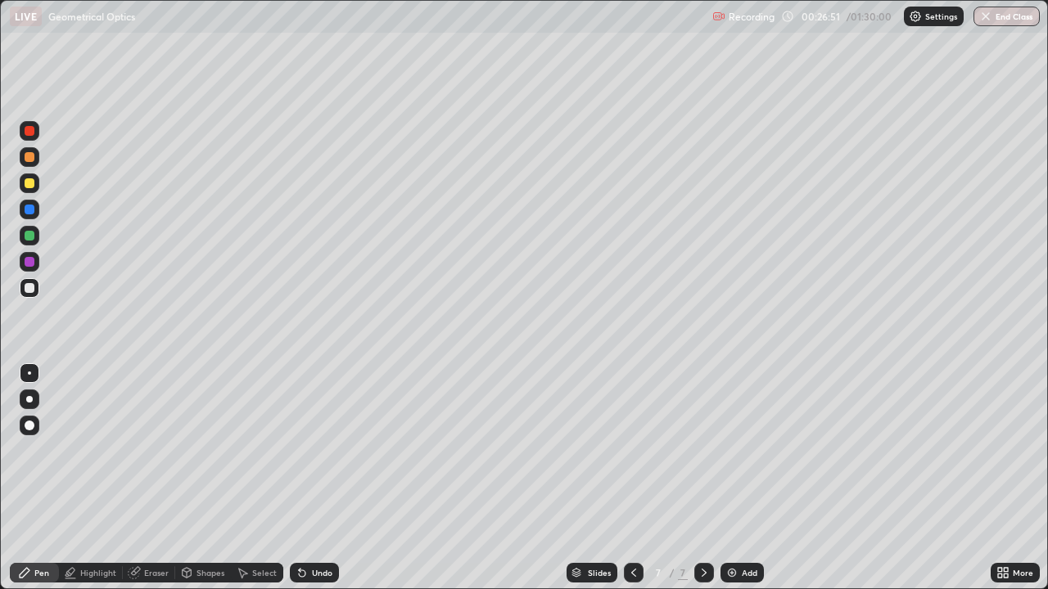
click at [209, 478] on div "Shapes" at bounding box center [210, 573] width 28 height 8
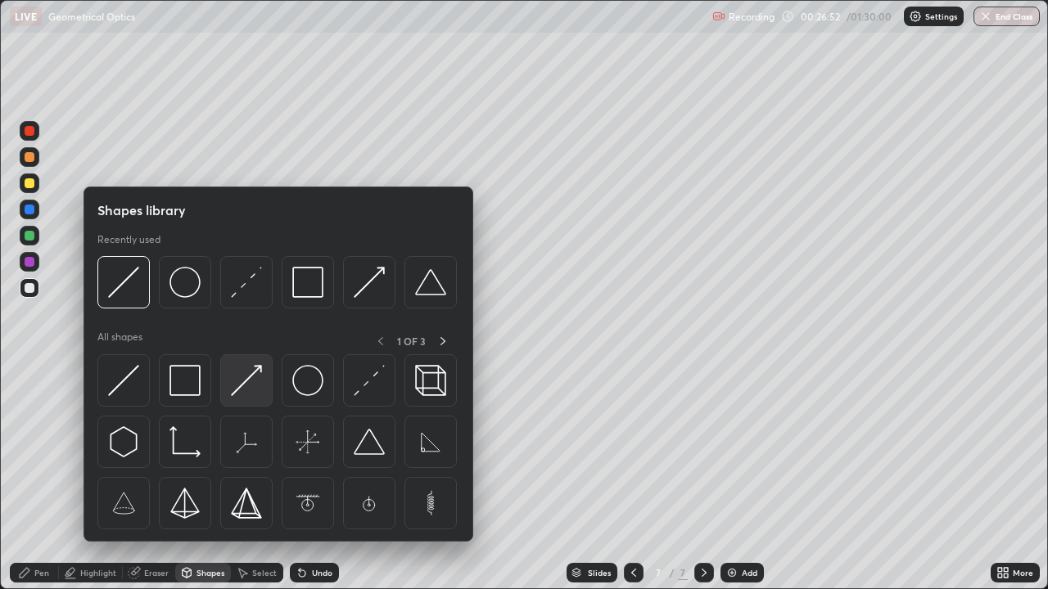
click at [248, 385] on img at bounding box center [246, 380] width 31 height 31
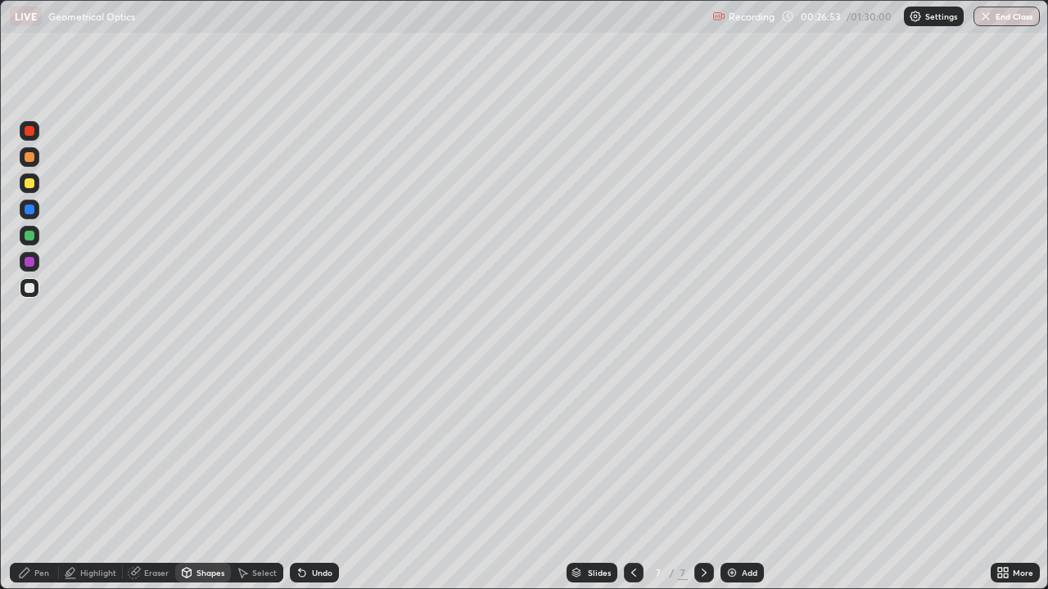
click at [38, 213] on div at bounding box center [30, 210] width 20 height 20
click at [32, 233] on div at bounding box center [30, 236] width 10 height 10
click at [207, 478] on div "Shapes" at bounding box center [203, 573] width 56 height 20
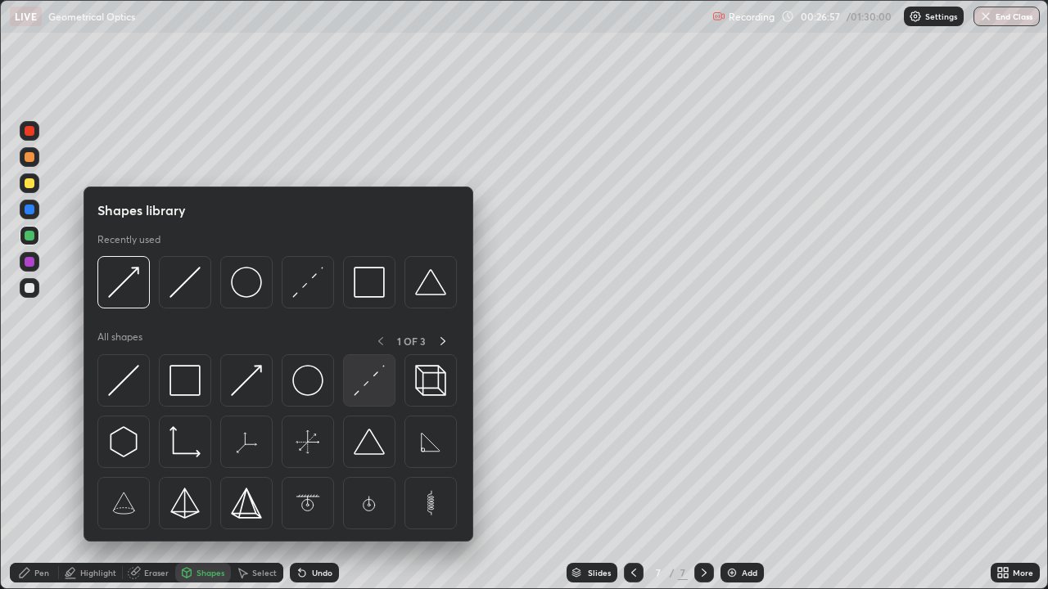
click at [372, 383] on img at bounding box center [369, 380] width 31 height 31
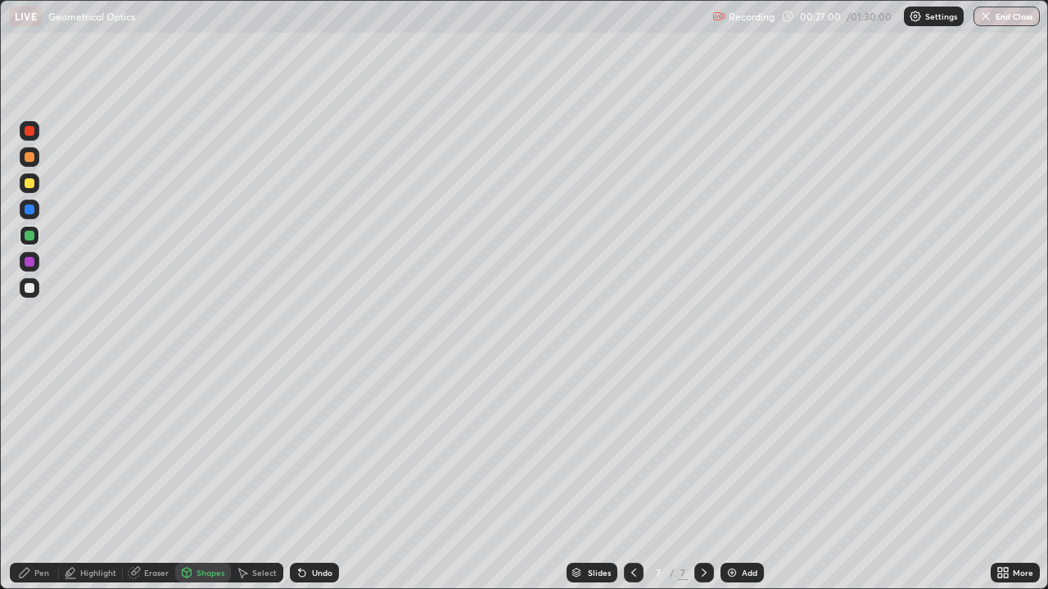
click at [37, 478] on div "Pen" at bounding box center [41, 573] width 15 height 8
click at [210, 478] on div "Shapes" at bounding box center [210, 573] width 28 height 8
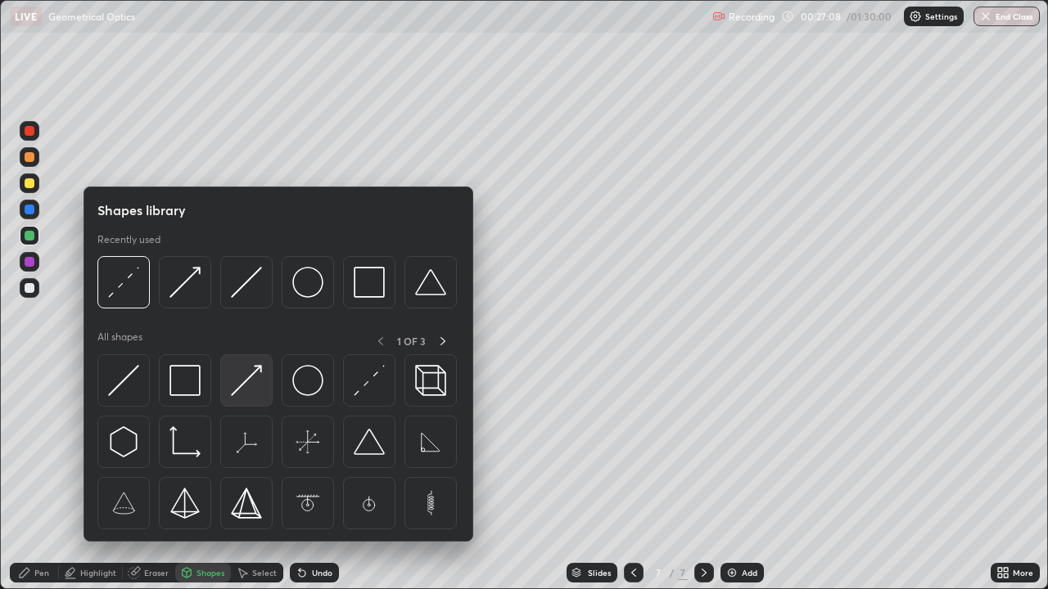
click at [256, 386] on img at bounding box center [246, 380] width 31 height 31
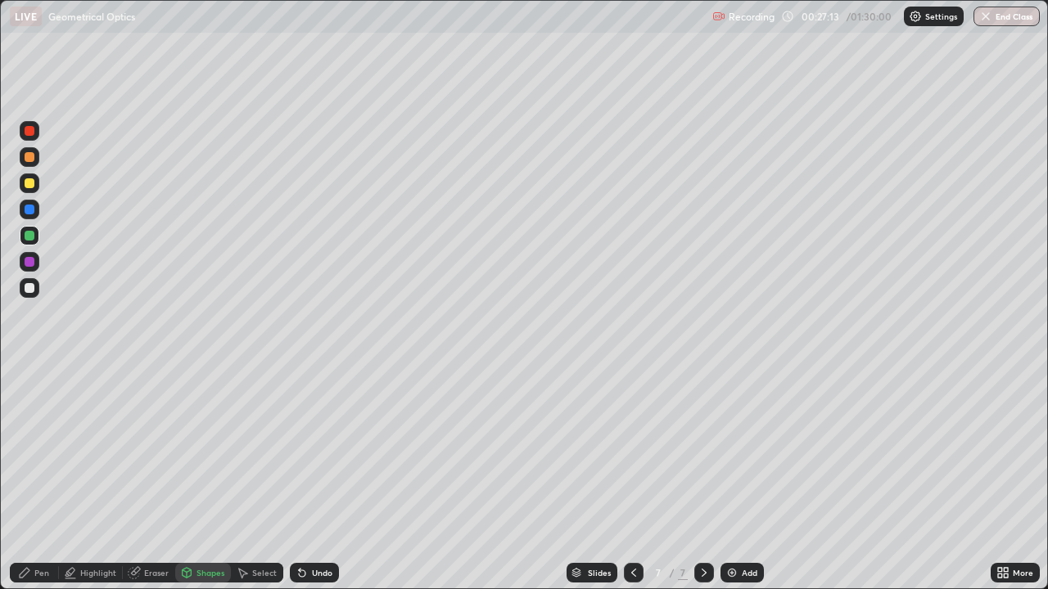
click at [200, 478] on div "Shapes" at bounding box center [203, 573] width 56 height 20
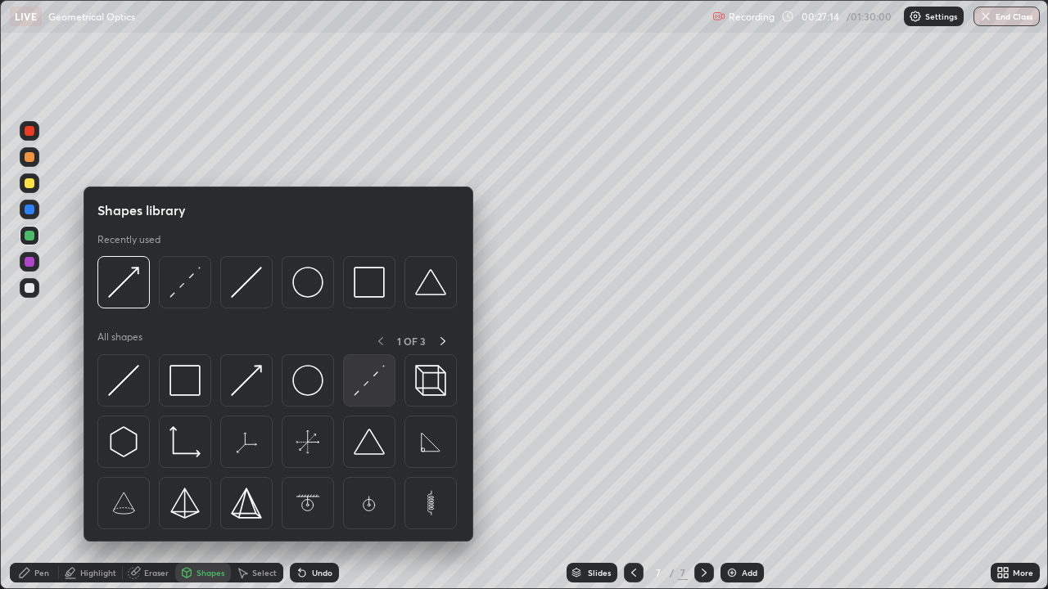
click at [368, 378] on img at bounding box center [369, 380] width 31 height 31
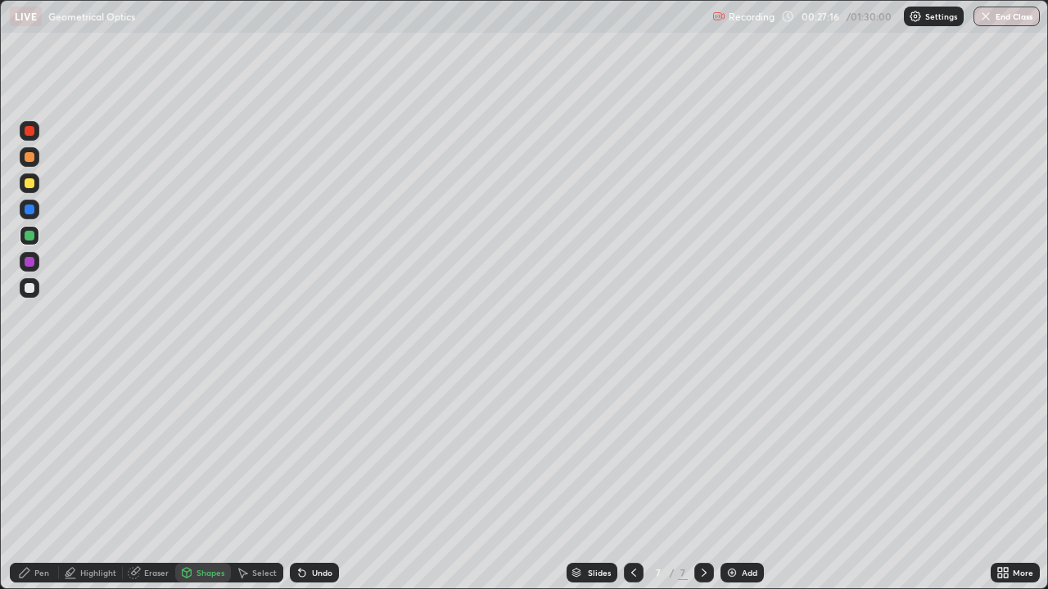
click at [46, 478] on div "Pen" at bounding box center [41, 573] width 15 height 8
click at [209, 478] on div "Shapes" at bounding box center [210, 573] width 28 height 8
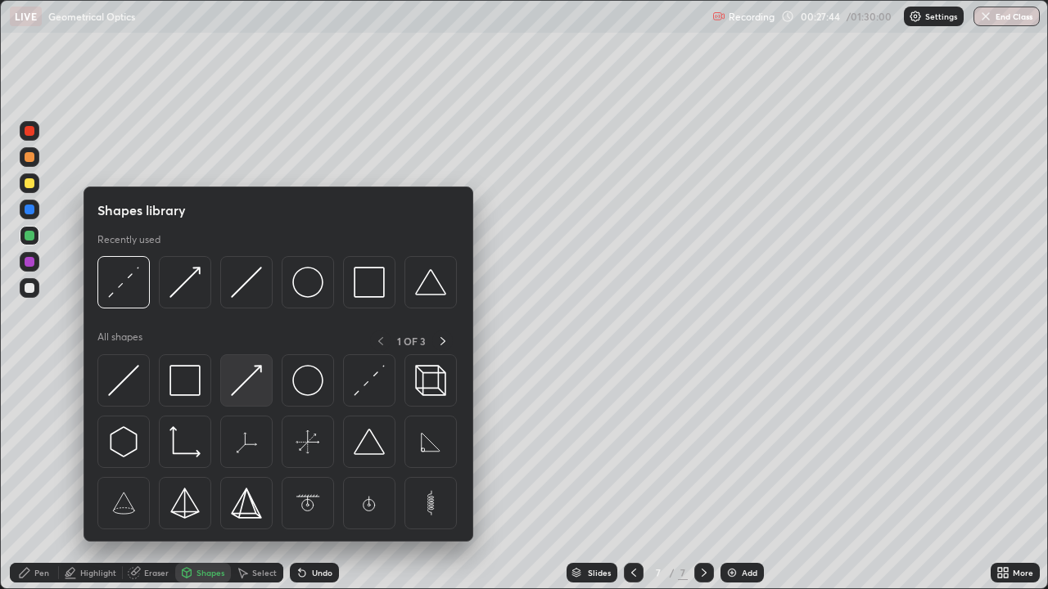
click at [246, 379] on img at bounding box center [246, 380] width 31 height 31
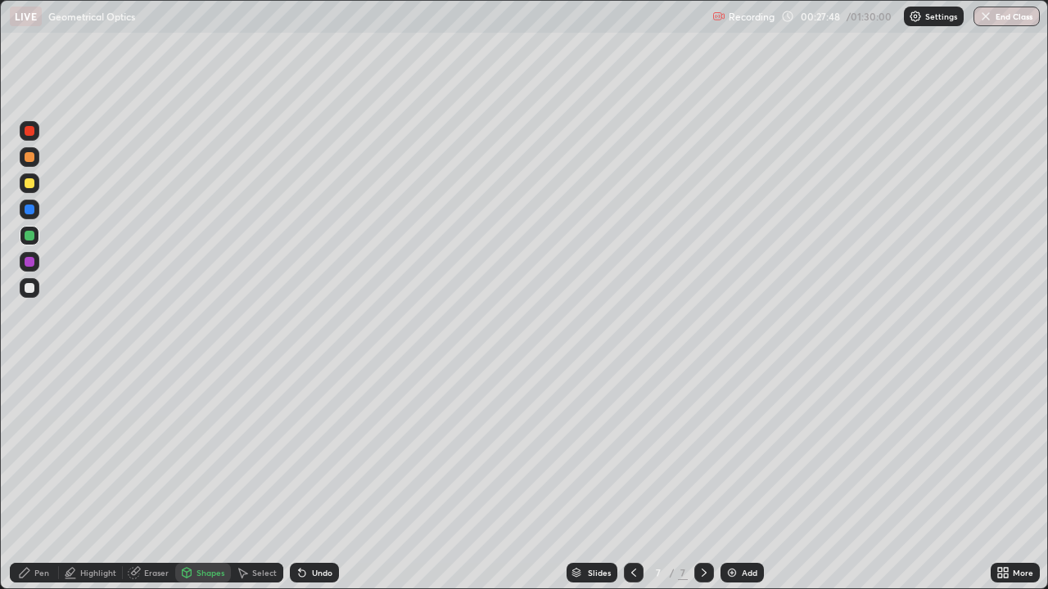
click at [204, 478] on div "Shapes" at bounding box center [210, 573] width 28 height 8
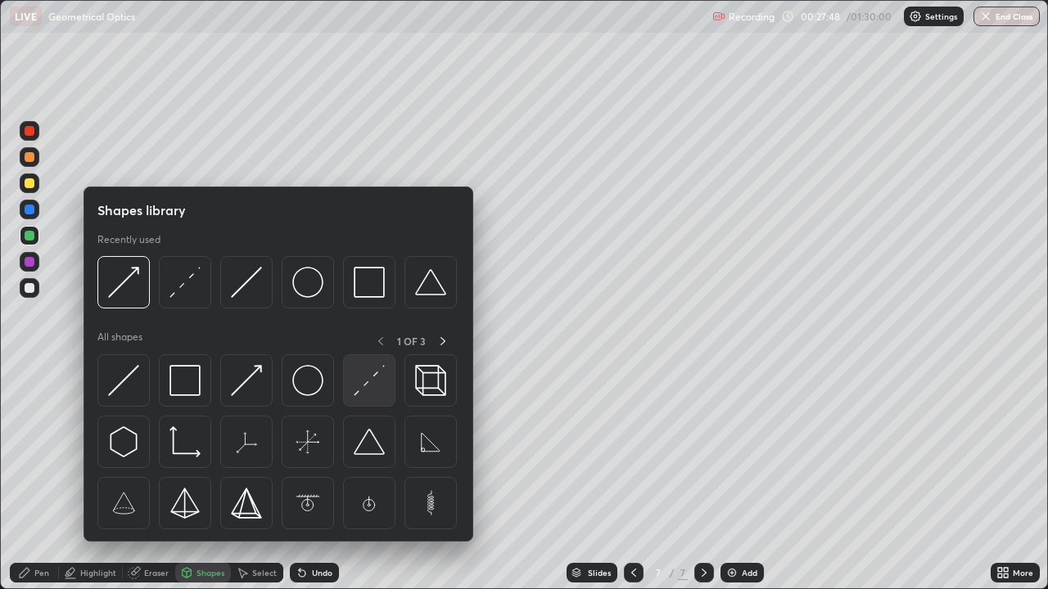
click at [374, 382] on img at bounding box center [369, 380] width 31 height 31
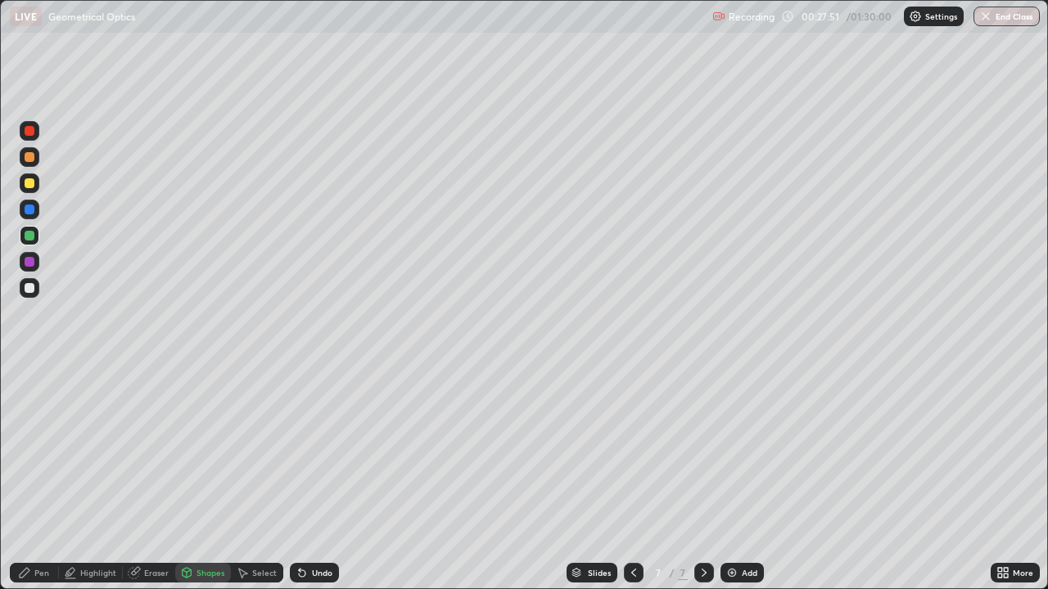
click at [40, 478] on div "Pen" at bounding box center [41, 573] width 15 height 8
click at [211, 478] on div "Shapes" at bounding box center [210, 573] width 28 height 8
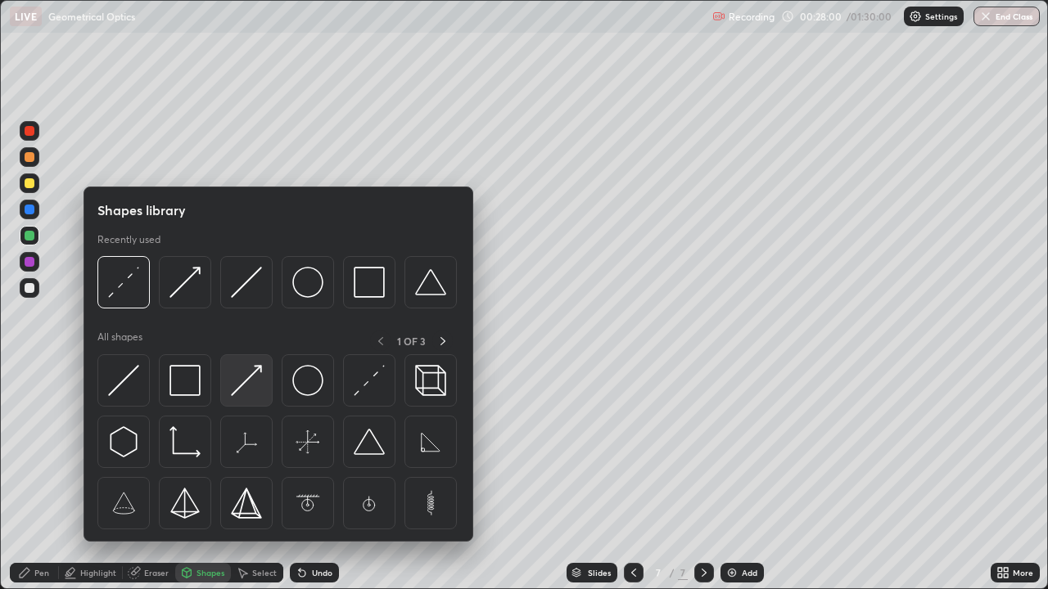
click at [247, 380] on img at bounding box center [246, 380] width 31 height 31
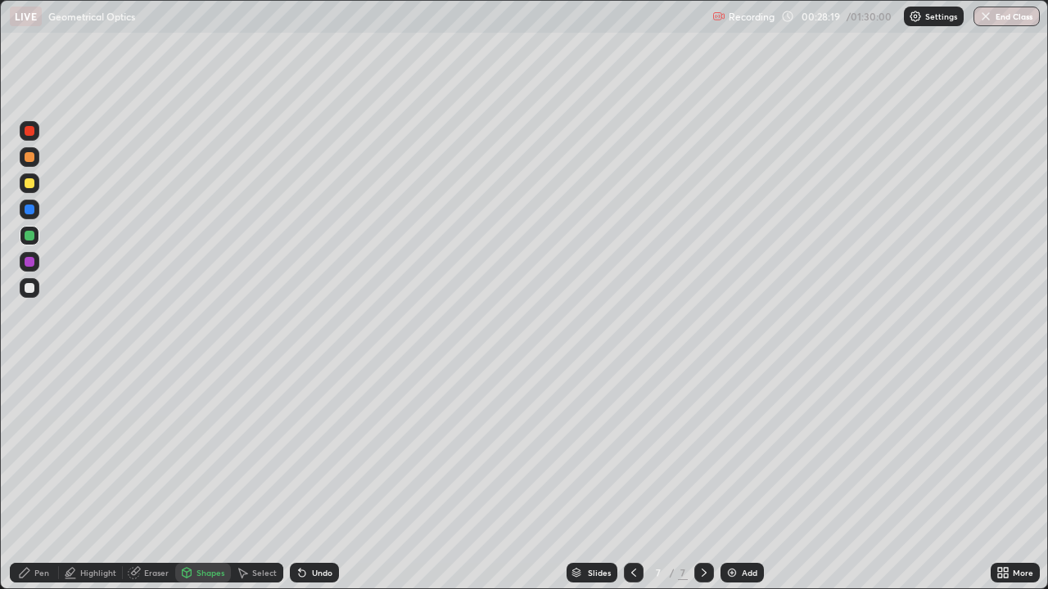
click at [322, 478] on div "Undo" at bounding box center [314, 573] width 49 height 20
click at [31, 478] on icon at bounding box center [24, 573] width 13 height 13
click at [140, 478] on div "Eraser" at bounding box center [149, 573] width 52 height 20
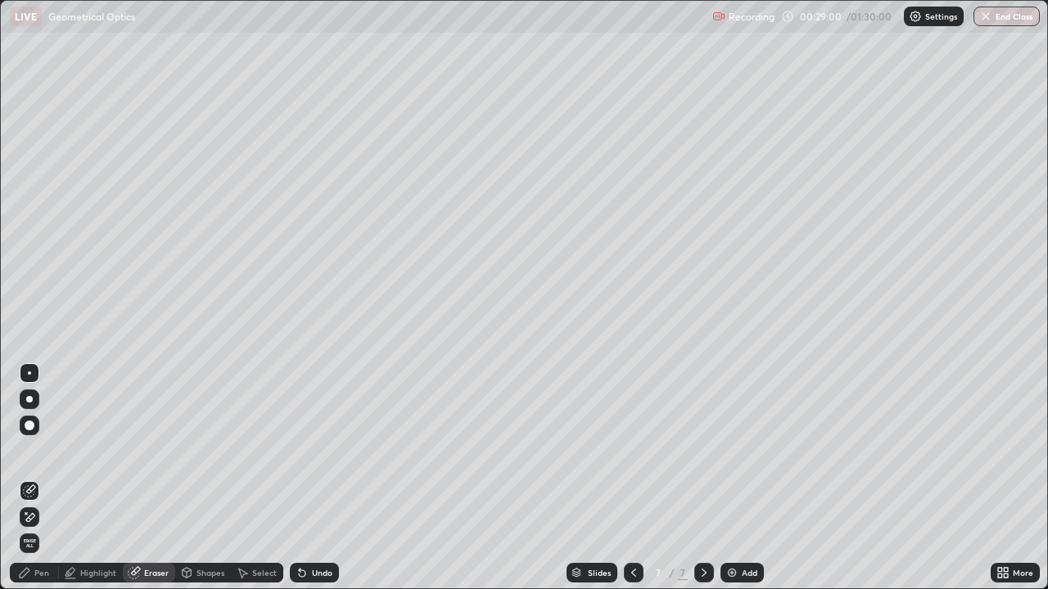
click at [26, 478] on icon at bounding box center [26, 513] width 2 height 2
click at [208, 478] on div "Shapes" at bounding box center [210, 573] width 28 height 8
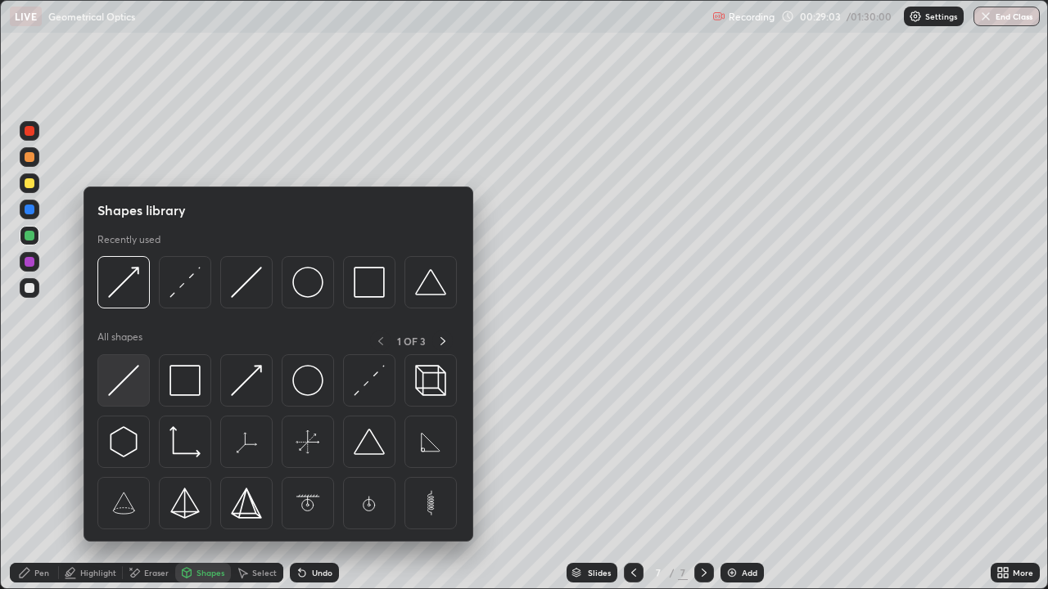
click at [120, 382] on img at bounding box center [123, 380] width 31 height 31
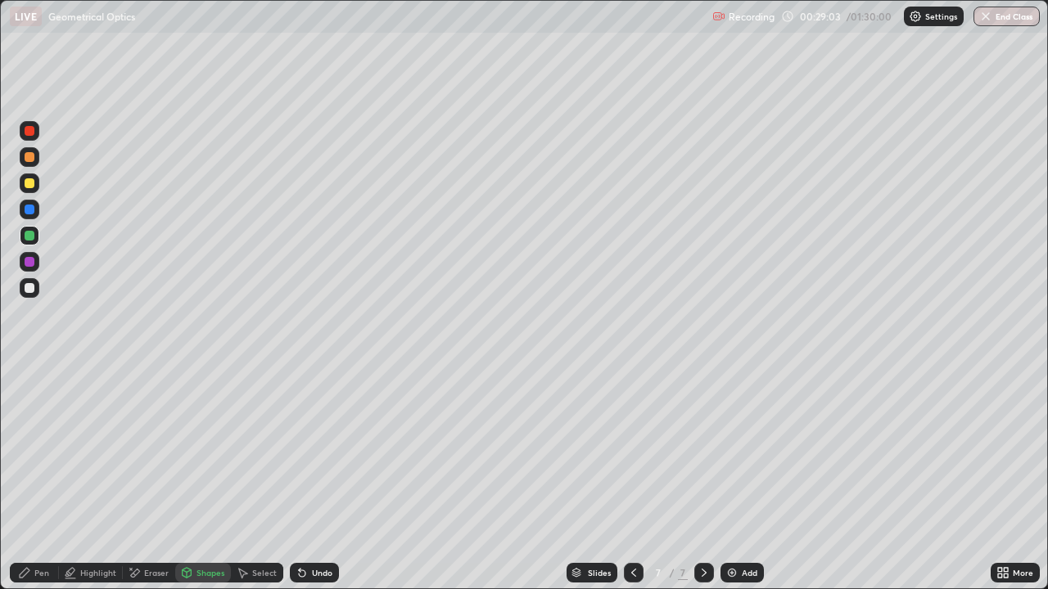
click at [29, 289] on div at bounding box center [30, 288] width 10 height 10
click at [299, 478] on icon at bounding box center [300, 570] width 2 height 2
click at [45, 478] on div "Pen" at bounding box center [41, 573] width 15 height 8
click at [734, 478] on img at bounding box center [731, 573] width 13 height 13
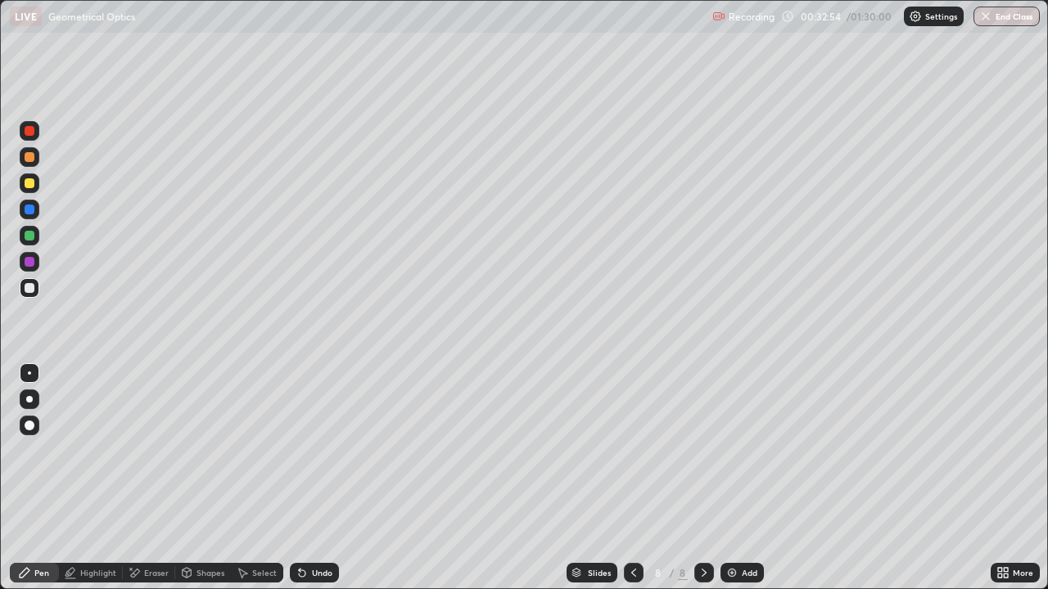
click at [312, 478] on div "Undo" at bounding box center [322, 573] width 20 height 8
click at [205, 478] on div "Shapes" at bounding box center [210, 573] width 28 height 8
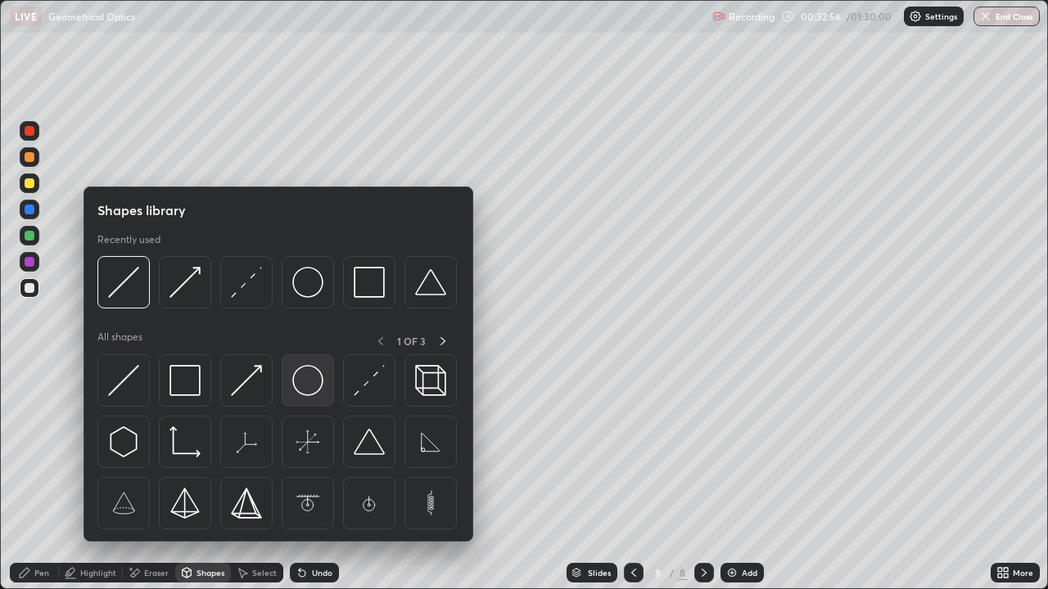
click at [299, 373] on img at bounding box center [307, 380] width 31 height 31
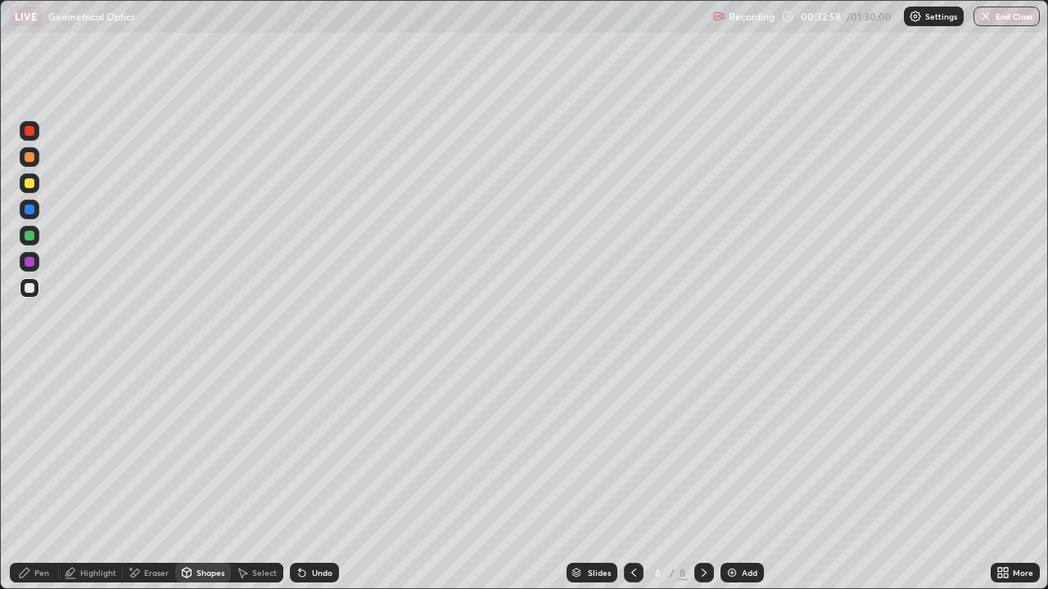
click at [45, 478] on div "Pen" at bounding box center [34, 573] width 49 height 20
click at [29, 184] on div at bounding box center [30, 183] width 10 height 10
click at [210, 478] on div "Shapes" at bounding box center [203, 573] width 56 height 20
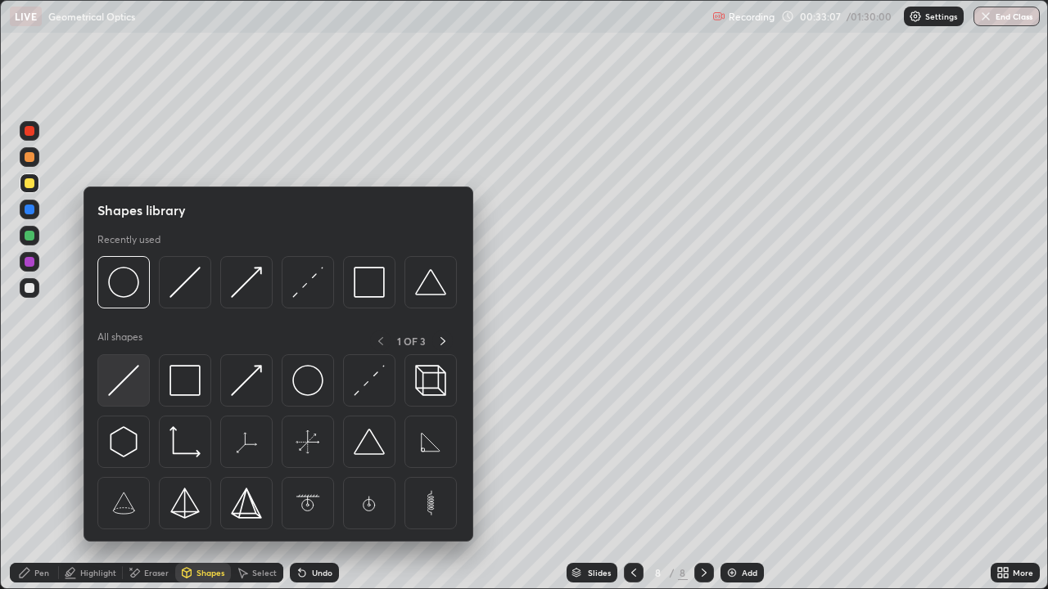
click at [129, 385] on img at bounding box center [123, 380] width 31 height 31
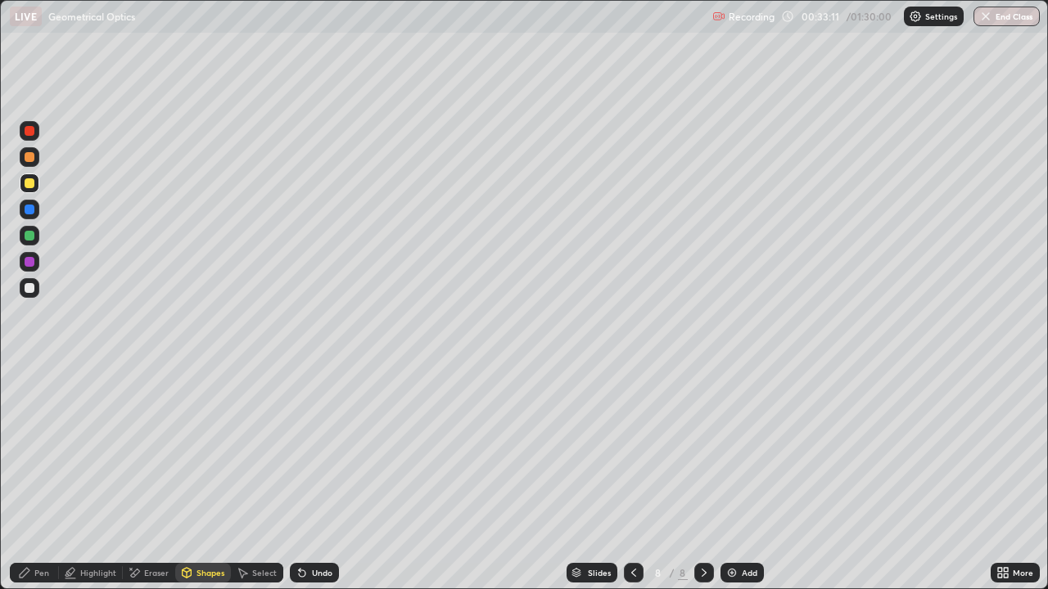
click at [208, 478] on div "Shapes" at bounding box center [210, 573] width 28 height 8
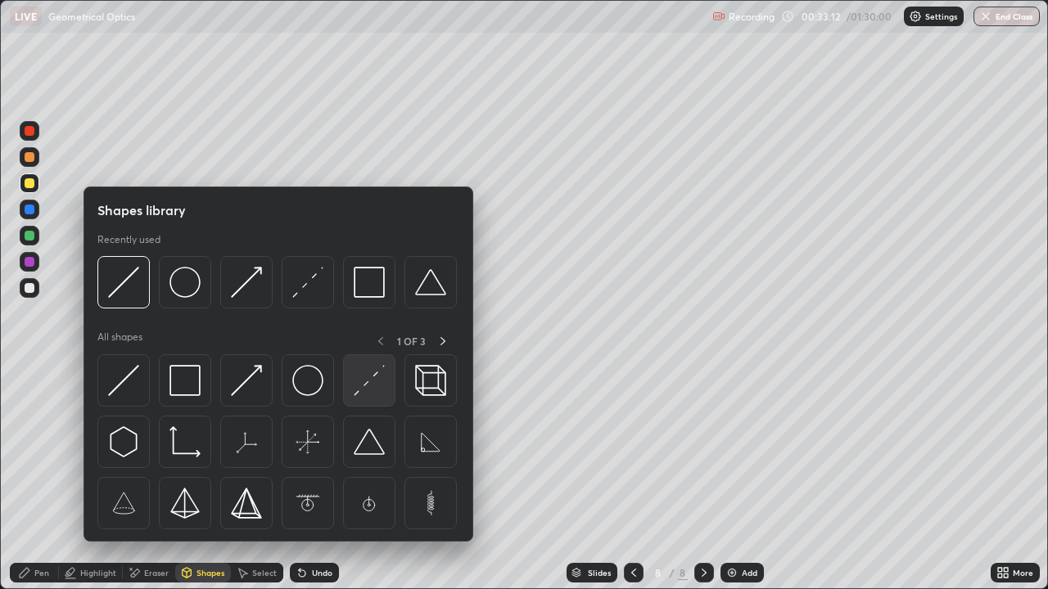
click at [373, 375] on img at bounding box center [369, 380] width 31 height 31
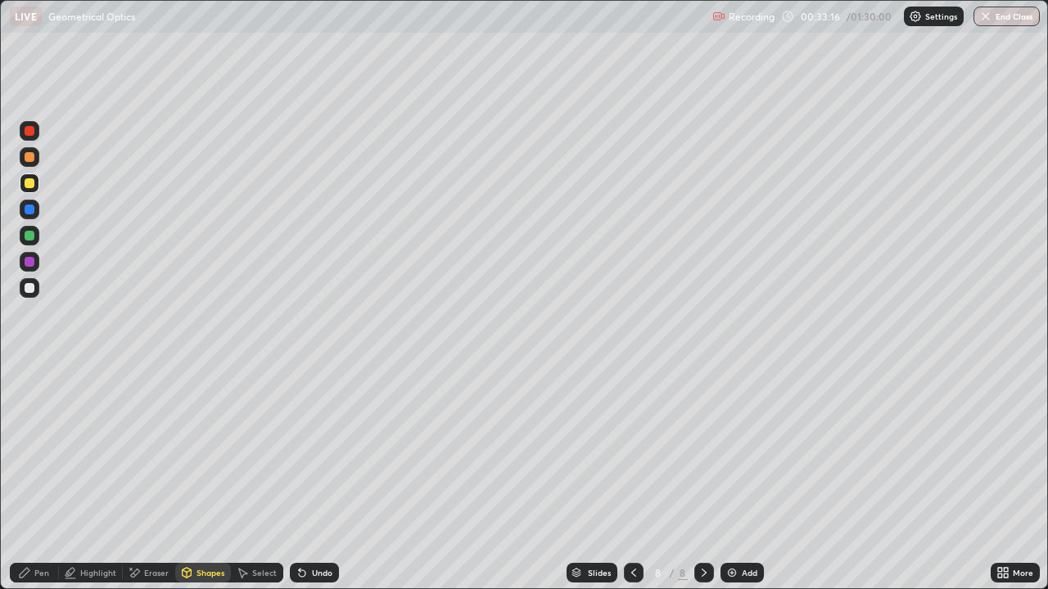
click at [38, 478] on div "Pen" at bounding box center [41, 573] width 15 height 8
click at [187, 478] on icon at bounding box center [187, 573] width 9 height 10
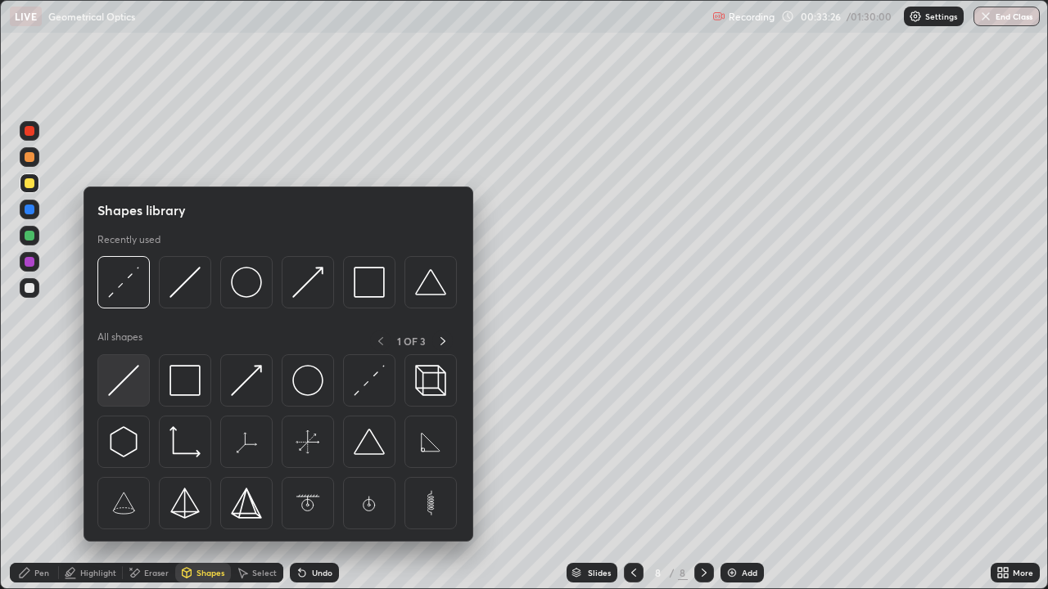
click at [128, 391] on img at bounding box center [123, 380] width 31 height 31
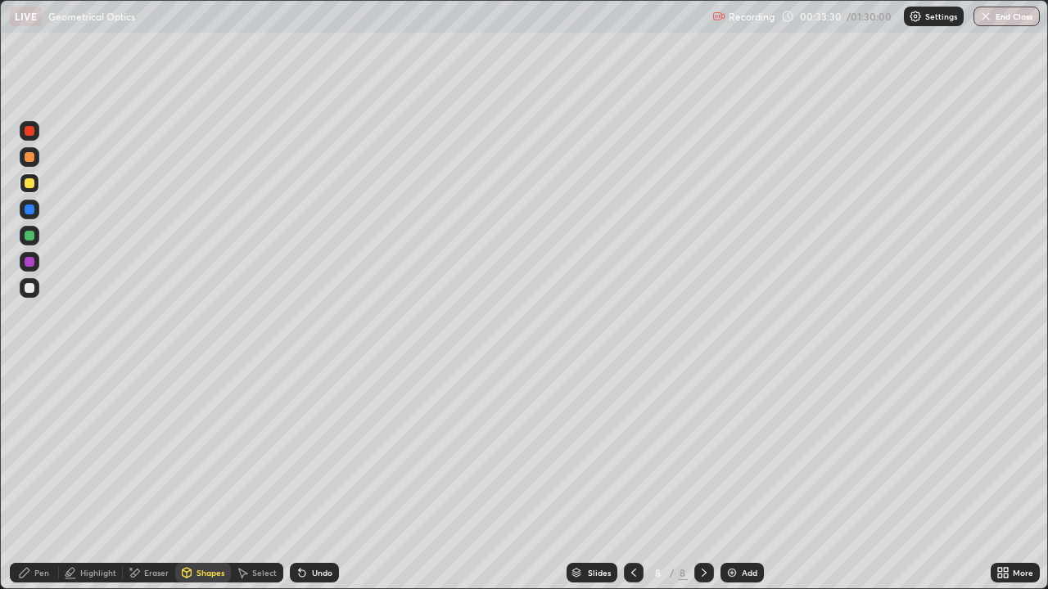
click at [45, 478] on div "Pen" at bounding box center [41, 573] width 15 height 8
click at [30, 214] on div at bounding box center [30, 210] width 10 height 10
click at [733, 478] on img at bounding box center [731, 573] width 13 height 13
click at [634, 478] on icon at bounding box center [633, 573] width 13 height 13
click at [705, 478] on div at bounding box center [704, 573] width 20 height 33
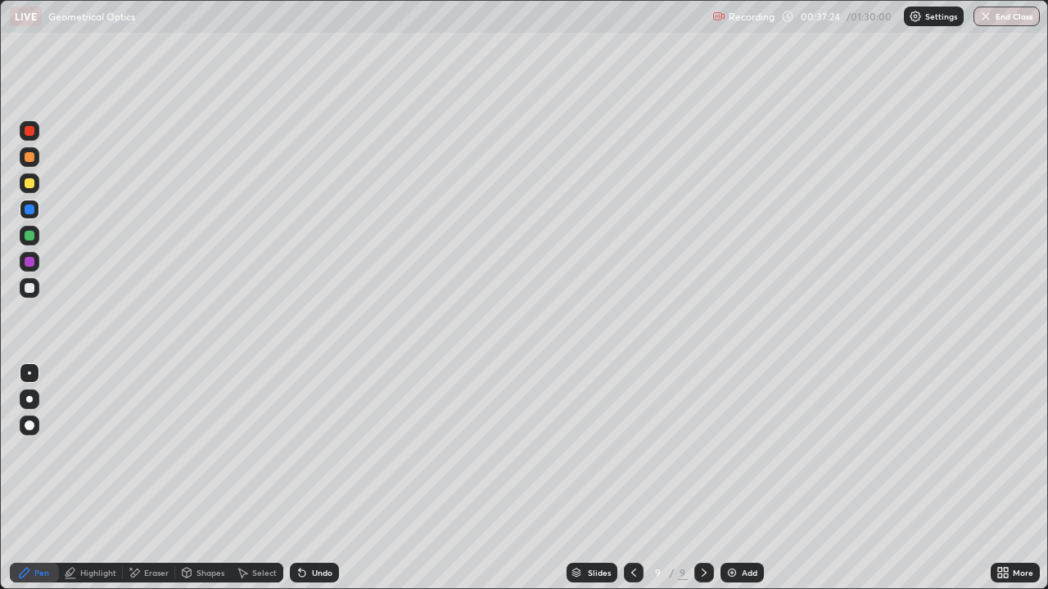
click at [315, 478] on div "Undo" at bounding box center [314, 573] width 49 height 20
click at [317, 478] on div "Undo" at bounding box center [311, 573] width 56 height 33
click at [322, 478] on div "Undo" at bounding box center [322, 573] width 20 height 8
click at [632, 478] on icon at bounding box center [633, 573] width 5 height 8
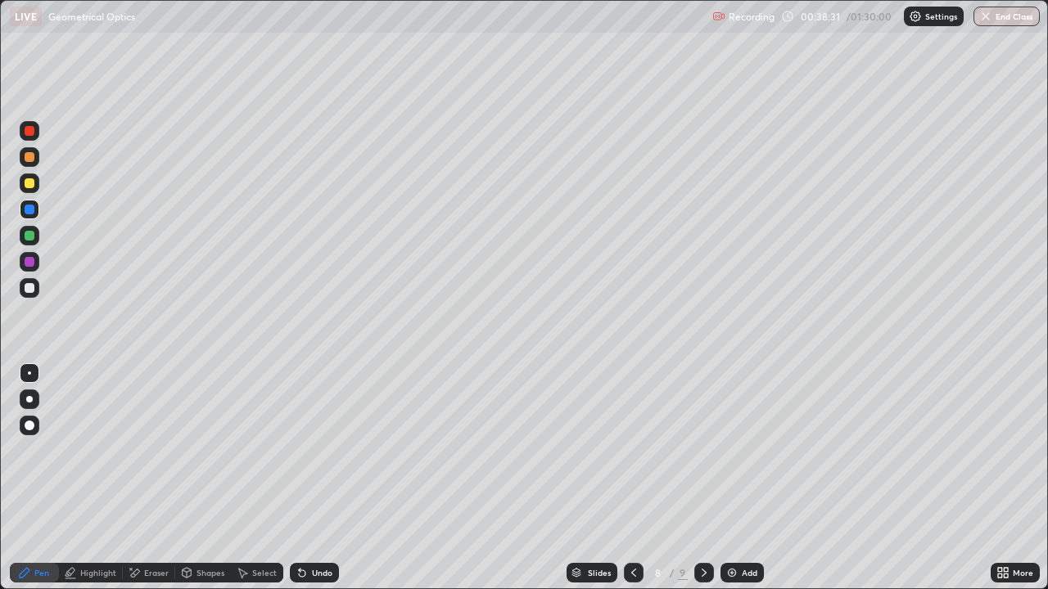
click at [703, 478] on icon at bounding box center [704, 573] width 13 height 13
click at [750, 478] on div "Add" at bounding box center [750, 573] width 16 height 8
click at [632, 478] on icon at bounding box center [632, 573] width 5 height 8
click at [631, 478] on icon at bounding box center [632, 573] width 13 height 13
click at [694, 478] on div at bounding box center [704, 573] width 20 height 20
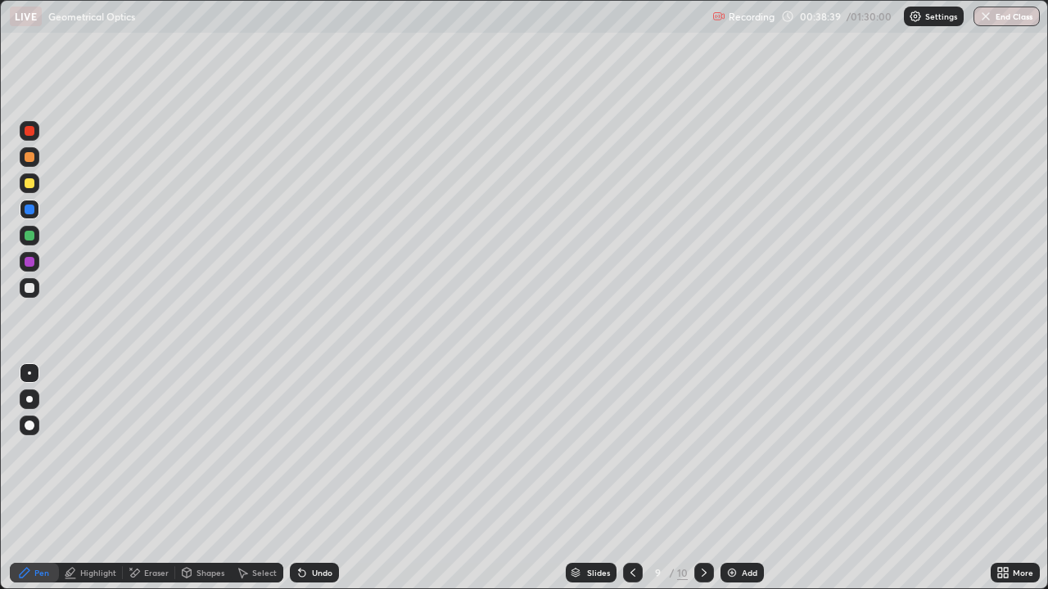
click at [700, 478] on icon at bounding box center [704, 573] width 13 height 13
click at [631, 478] on icon at bounding box center [632, 573] width 13 height 13
click at [633, 478] on icon at bounding box center [632, 573] width 5 height 8
click at [702, 478] on icon at bounding box center [704, 573] width 13 height 13
click at [704, 478] on icon at bounding box center [704, 573] width 5 height 8
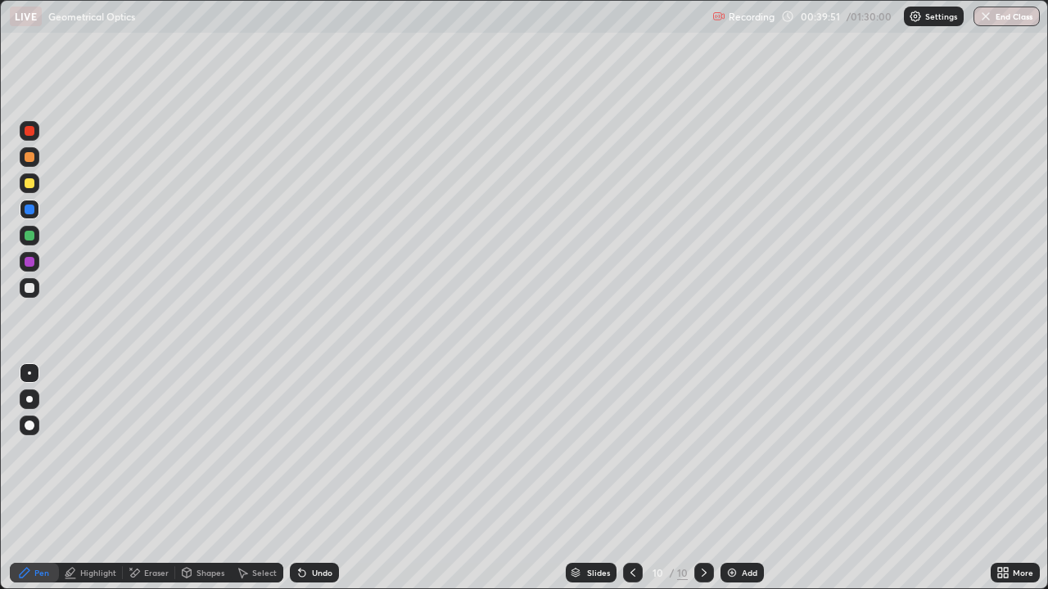
click at [331, 478] on div "Undo" at bounding box center [314, 573] width 49 height 20
click at [327, 478] on div "Undo" at bounding box center [322, 573] width 20 height 8
click at [319, 478] on div "Undo" at bounding box center [314, 573] width 49 height 20
click at [313, 478] on div "Undo" at bounding box center [314, 573] width 49 height 20
click at [306, 478] on div "Undo" at bounding box center [314, 573] width 49 height 20
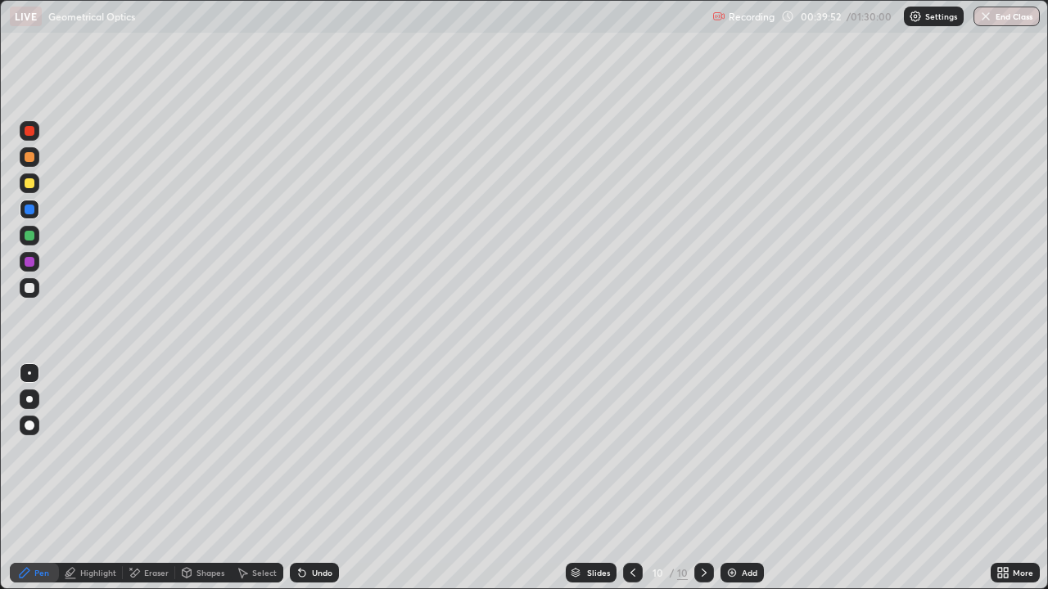
click at [307, 478] on div "Undo" at bounding box center [314, 573] width 49 height 20
click at [304, 478] on div "Undo" at bounding box center [314, 573] width 49 height 20
click at [325, 478] on div "Undo" at bounding box center [314, 573] width 49 height 20
click at [631, 478] on icon at bounding box center [632, 573] width 13 height 13
click at [100, 478] on div "Highlight" at bounding box center [91, 573] width 64 height 20
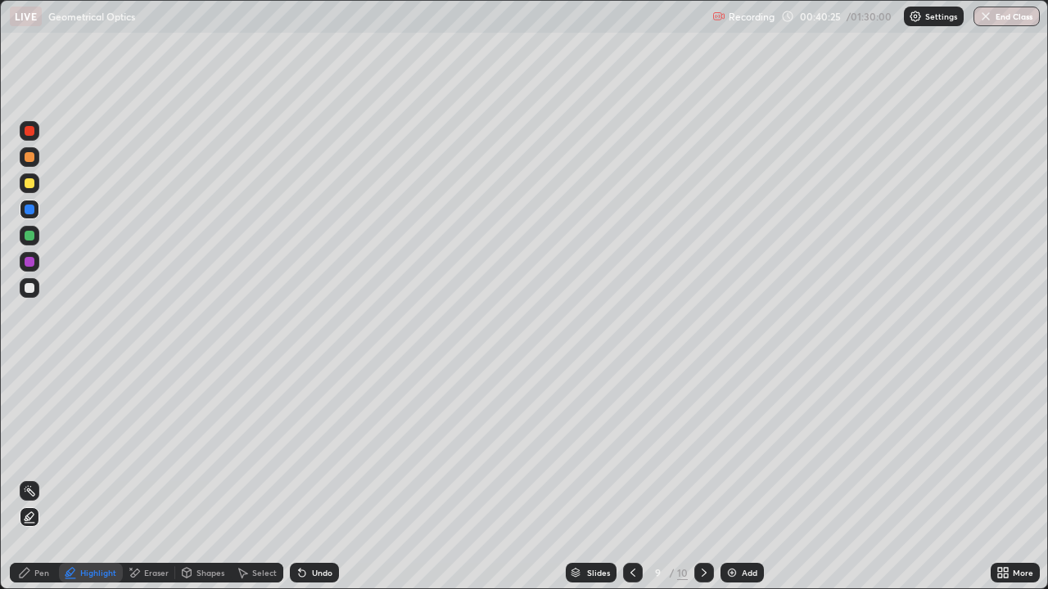
click at [27, 295] on div at bounding box center [30, 288] width 20 height 20
click at [628, 478] on div at bounding box center [633, 573] width 20 height 20
click at [321, 478] on div "Undo" at bounding box center [322, 573] width 20 height 8
click at [317, 478] on div "Undo" at bounding box center [322, 573] width 20 height 8
click at [30, 478] on circle at bounding box center [30, 487] width 2 height 2
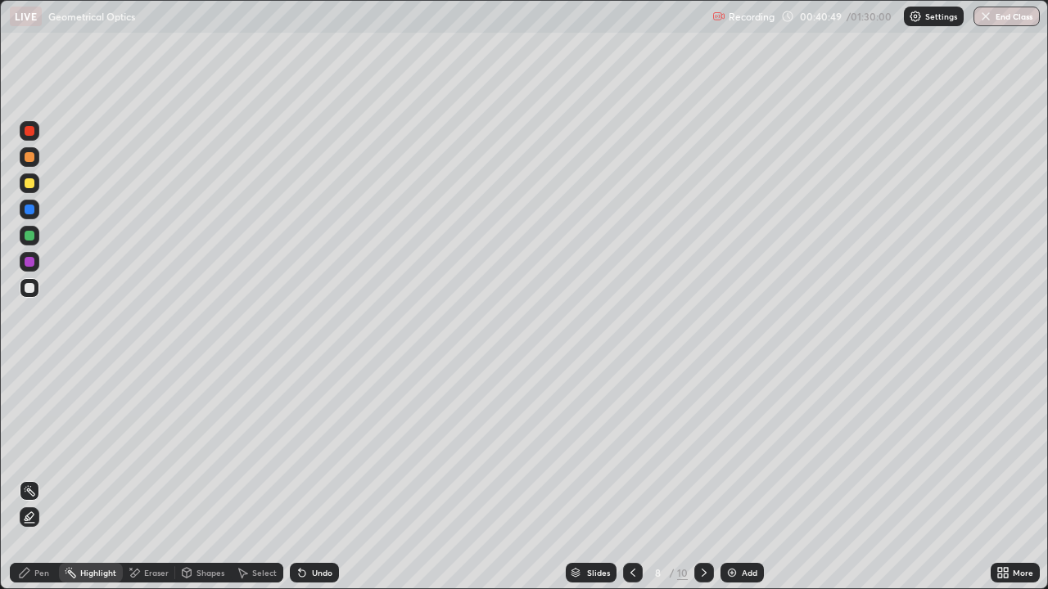
click at [322, 478] on div "Undo" at bounding box center [314, 573] width 49 height 20
click at [323, 478] on div "Undo" at bounding box center [322, 573] width 20 height 8
click at [31, 478] on icon at bounding box center [24, 573] width 13 height 13
click at [706, 478] on div at bounding box center [704, 573] width 20 height 33
click at [698, 478] on icon at bounding box center [704, 573] width 13 height 13
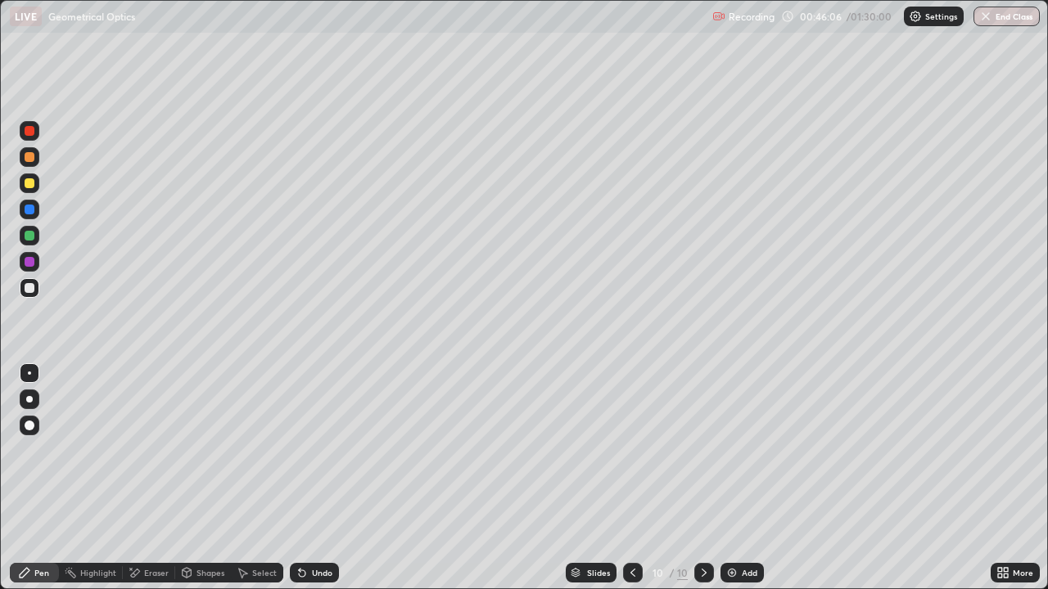
click at [743, 478] on div "Add" at bounding box center [750, 573] width 16 height 8
click at [199, 478] on div "Shapes" at bounding box center [210, 573] width 28 height 8
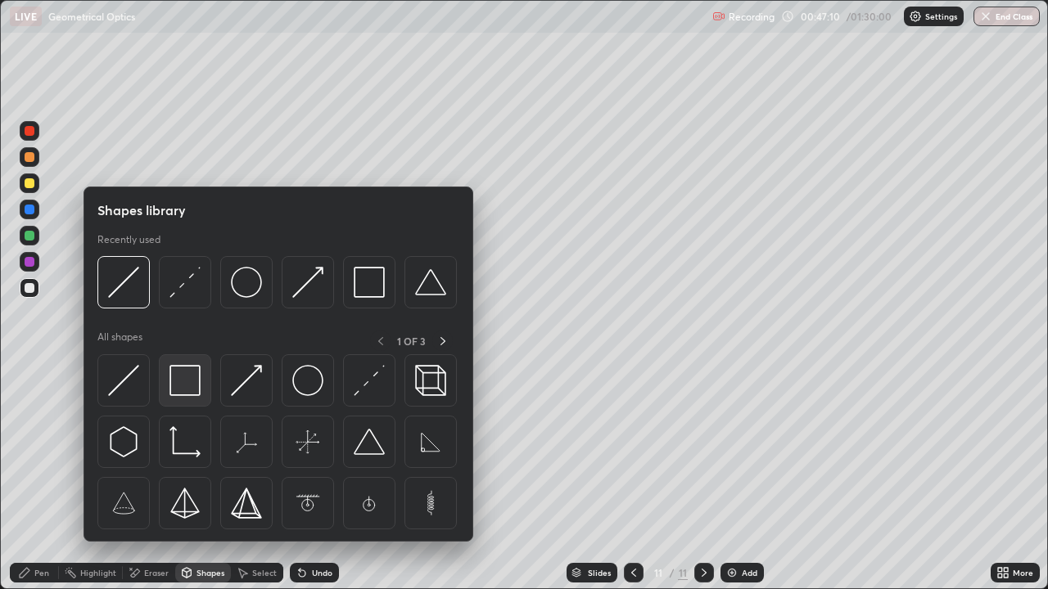
click at [192, 389] on img at bounding box center [184, 380] width 31 height 31
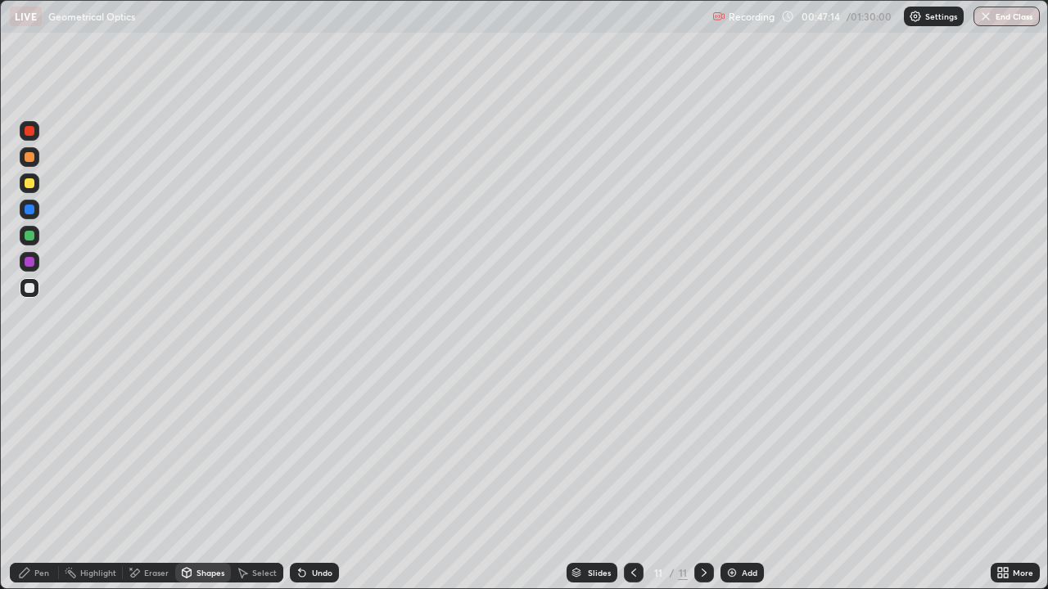
click at [45, 478] on div "Pen" at bounding box center [34, 573] width 49 height 20
click at [742, 478] on div "Add" at bounding box center [750, 573] width 16 height 8
click at [30, 183] on div at bounding box center [30, 183] width 10 height 10
click at [329, 478] on div "Undo" at bounding box center [322, 573] width 20 height 8
click at [325, 478] on div "Undo" at bounding box center [322, 573] width 20 height 8
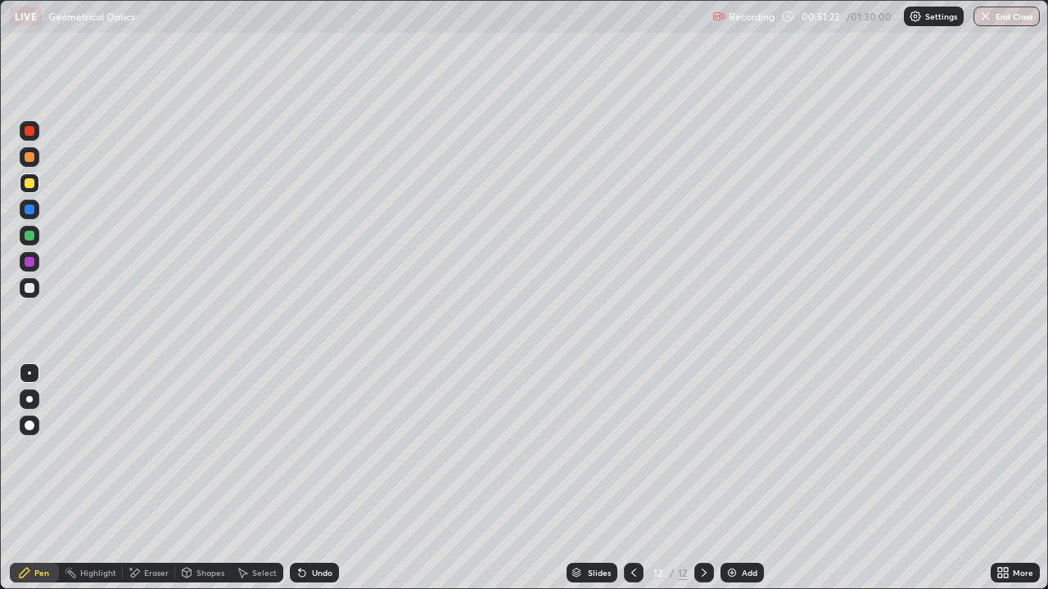
click at [323, 478] on div "Undo" at bounding box center [314, 573] width 49 height 20
click at [326, 478] on div "Undo" at bounding box center [322, 573] width 20 height 8
click at [324, 478] on div "Undo" at bounding box center [322, 573] width 20 height 8
click at [312, 478] on div "Undo" at bounding box center [322, 573] width 20 height 8
click at [29, 289] on div at bounding box center [30, 288] width 10 height 10
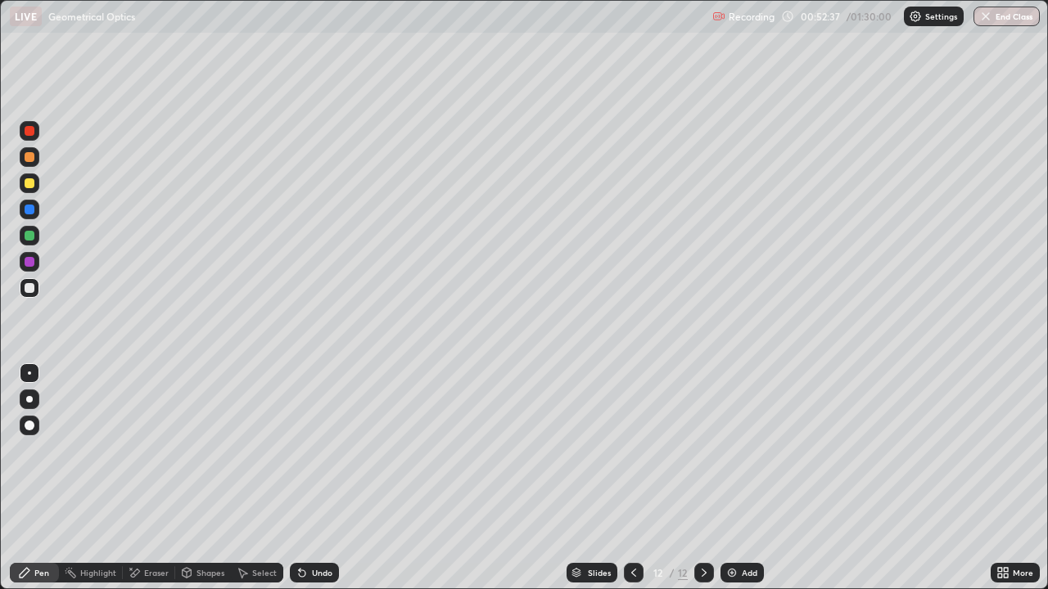
click at [318, 478] on div "Undo" at bounding box center [322, 573] width 20 height 8
click at [315, 478] on div "Undo" at bounding box center [314, 573] width 49 height 20
click at [316, 478] on div "Undo" at bounding box center [314, 573] width 49 height 20
click at [314, 478] on div "Undo" at bounding box center [314, 573] width 49 height 20
click at [313, 478] on div "Undo" at bounding box center [314, 573] width 49 height 20
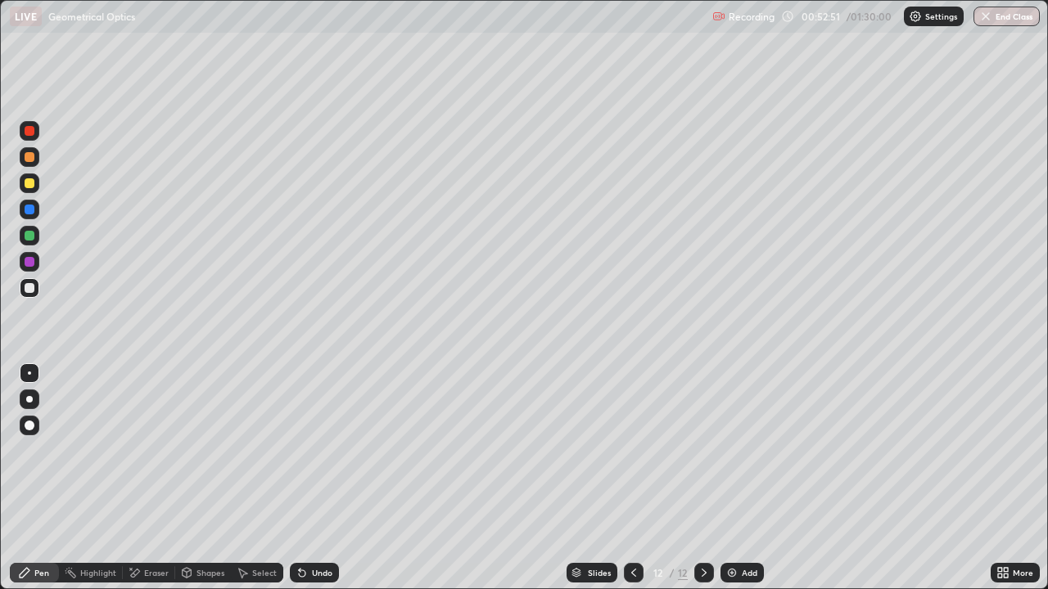
click at [309, 478] on div "Undo" at bounding box center [314, 573] width 49 height 20
click at [310, 478] on div "Undo" at bounding box center [314, 573] width 49 height 20
click at [313, 478] on div "Undo" at bounding box center [314, 573] width 49 height 20
click at [314, 478] on div "Undo" at bounding box center [314, 573] width 49 height 20
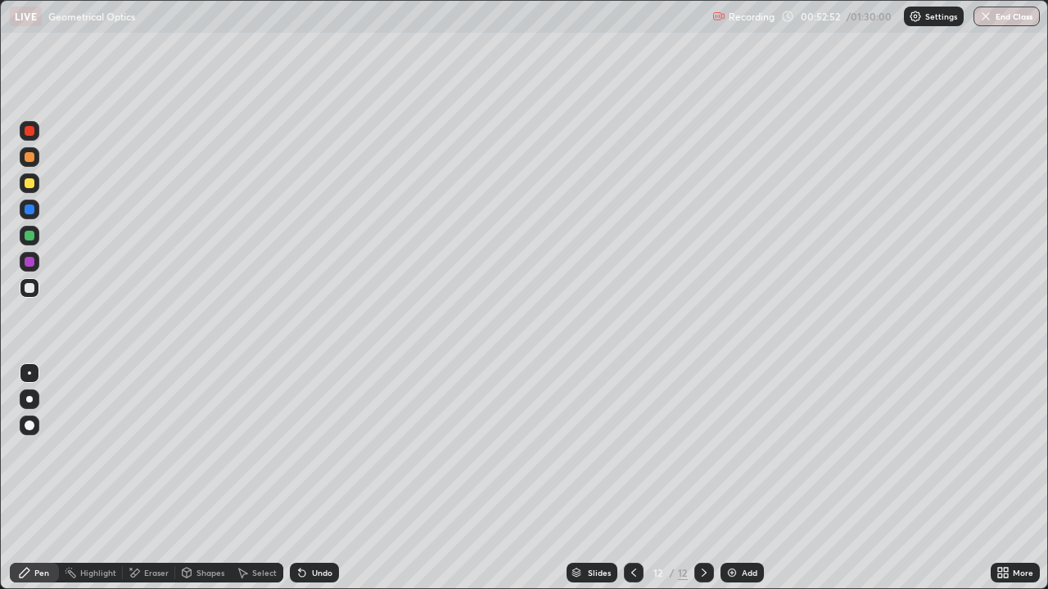
click at [314, 478] on div "Undo" at bounding box center [314, 573] width 49 height 20
click at [316, 478] on div "Undo" at bounding box center [314, 573] width 49 height 20
click at [38, 291] on div at bounding box center [30, 288] width 20 height 20
click at [93, 478] on div "Highlight" at bounding box center [98, 573] width 36 height 8
click at [35, 264] on div at bounding box center [30, 262] width 20 height 20
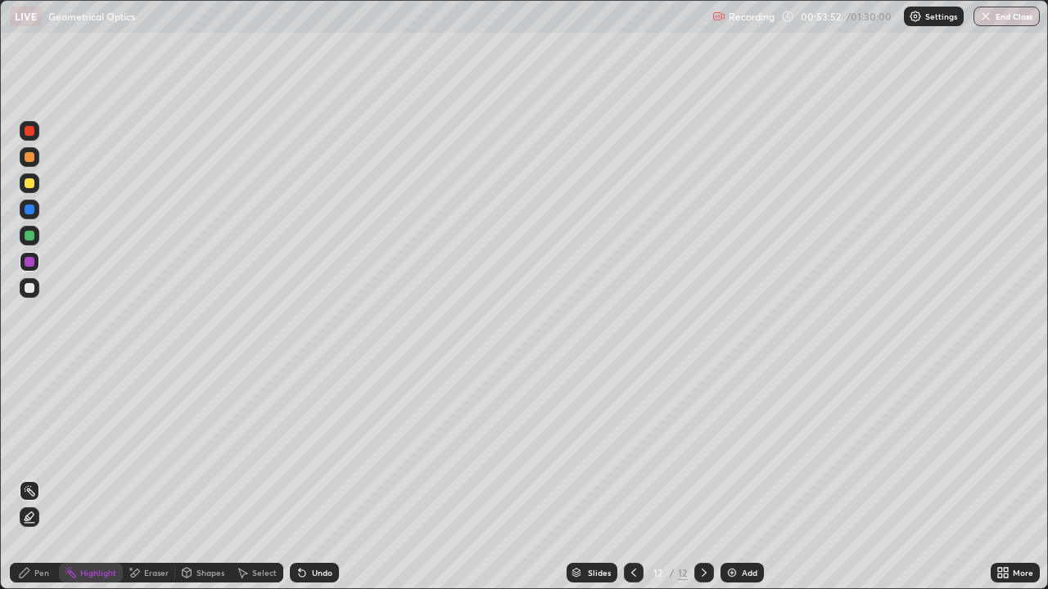
click at [28, 214] on div at bounding box center [30, 210] width 10 height 10
click at [734, 478] on img at bounding box center [731, 573] width 13 height 13
click at [38, 478] on div "Pen" at bounding box center [41, 573] width 15 height 8
click at [36, 286] on div at bounding box center [30, 288] width 20 height 20
click at [318, 478] on div "Undo" at bounding box center [322, 573] width 20 height 8
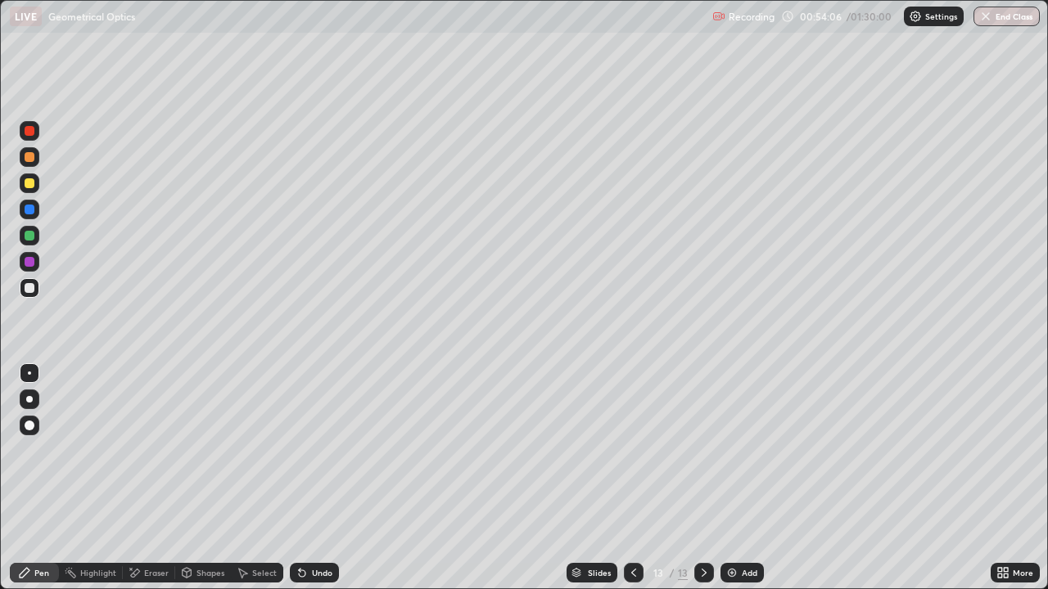
click at [316, 478] on div "Undo" at bounding box center [322, 573] width 20 height 8
click at [214, 478] on div "Shapes" at bounding box center [210, 573] width 28 height 8
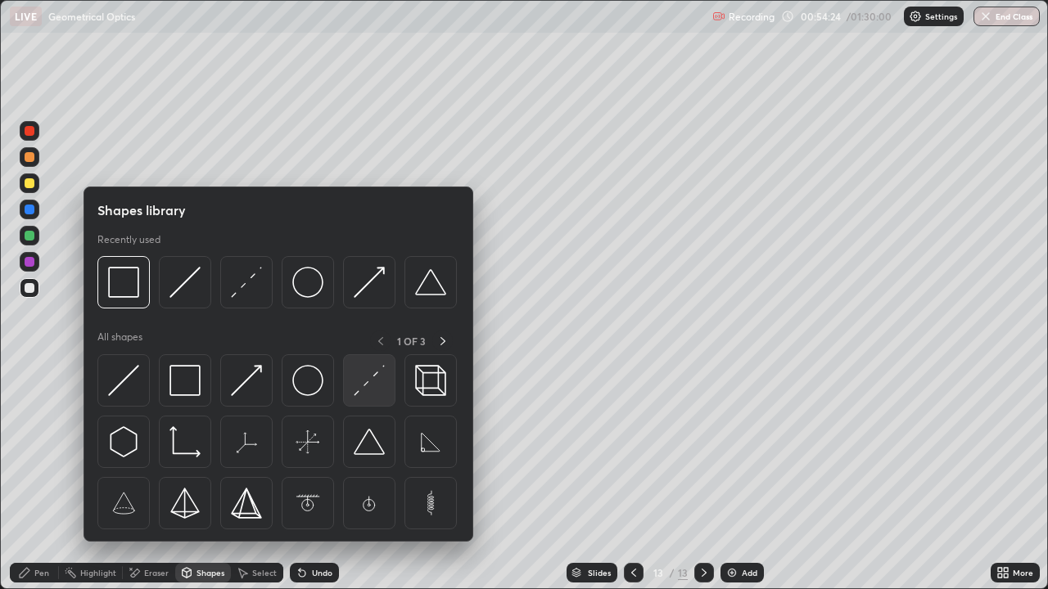
click at [372, 378] on img at bounding box center [369, 380] width 31 height 31
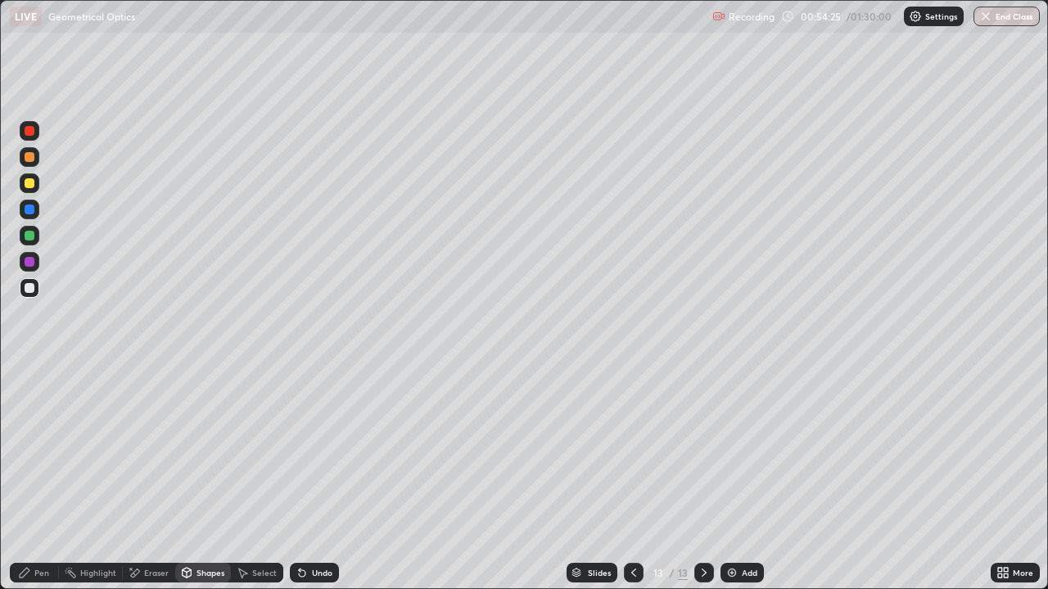
click at [38, 210] on div at bounding box center [30, 210] width 20 height 20
click at [319, 478] on div "Undo" at bounding box center [322, 573] width 20 height 8
click at [40, 478] on div "Pen" at bounding box center [41, 573] width 15 height 8
click at [327, 478] on div "Undo" at bounding box center [322, 573] width 20 height 8
click at [327, 478] on div "Undo" at bounding box center [314, 573] width 49 height 20
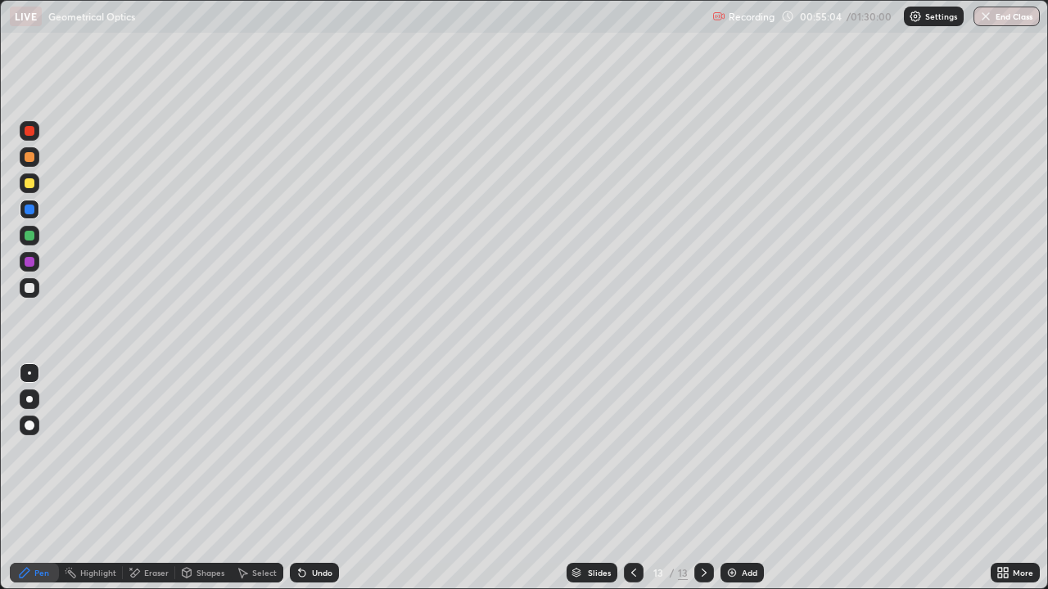
click at [330, 478] on div "Undo" at bounding box center [322, 573] width 20 height 8
click at [327, 478] on div "Undo" at bounding box center [322, 573] width 20 height 8
click at [324, 478] on div "Undo" at bounding box center [322, 573] width 20 height 8
click at [30, 288] on div at bounding box center [30, 288] width 10 height 10
click at [324, 478] on div "Undo" at bounding box center [322, 573] width 20 height 8
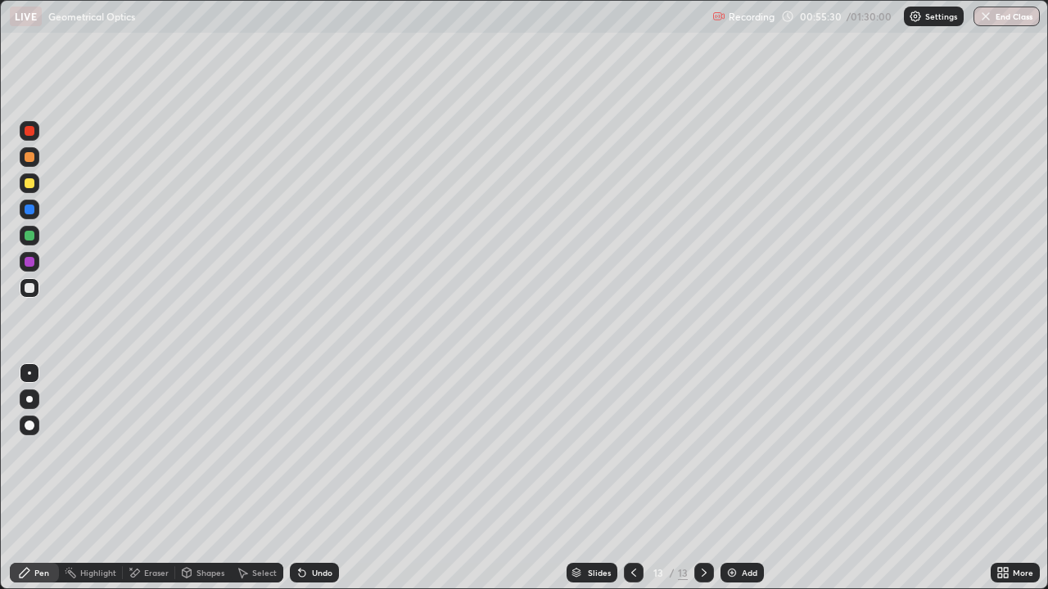
click at [150, 478] on div "Eraser" at bounding box center [156, 573] width 25 height 8
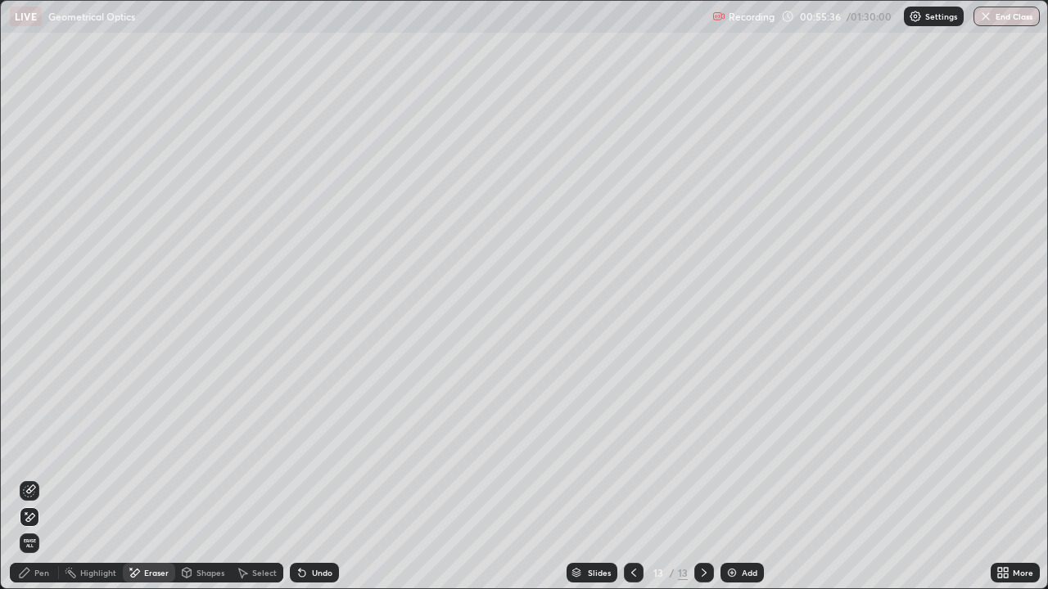
click at [632, 478] on icon at bounding box center [633, 573] width 13 height 13
click at [702, 478] on icon at bounding box center [704, 573] width 13 height 13
click at [737, 478] on div "Add" at bounding box center [741, 573] width 43 height 20
click at [38, 478] on div "Pen" at bounding box center [41, 573] width 15 height 8
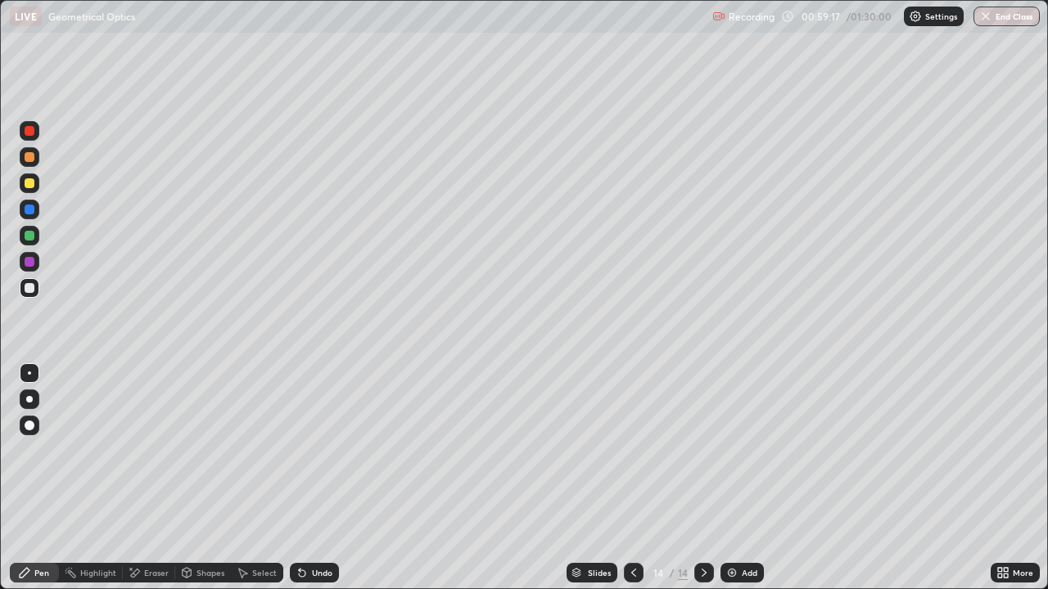
click at [30, 183] on div at bounding box center [30, 183] width 10 height 10
click at [992, 20] on img "button" at bounding box center [986, 16] width 13 height 13
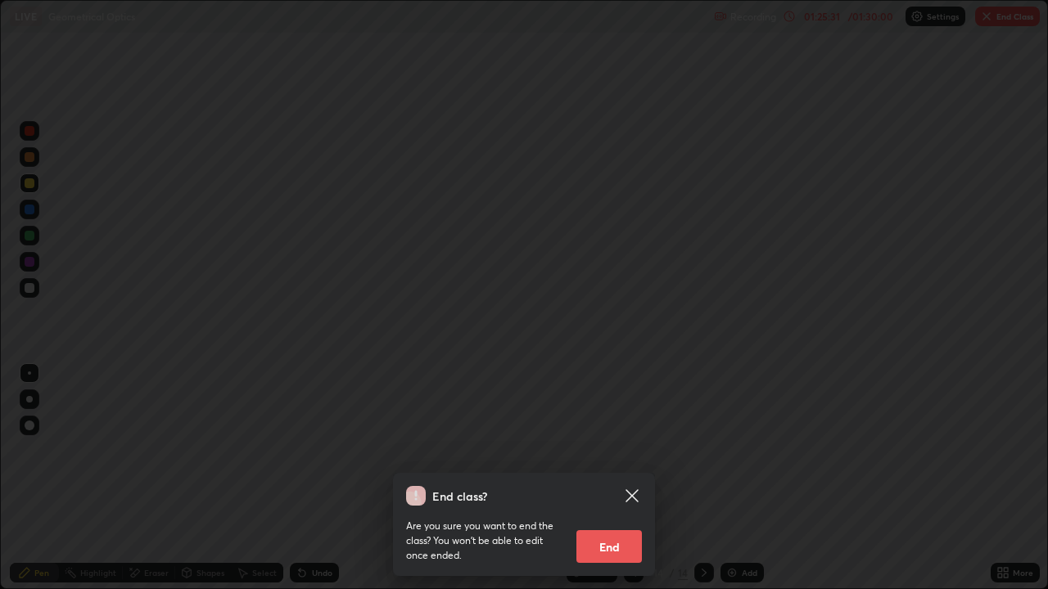
click at [635, 478] on icon at bounding box center [631, 496] width 12 height 12
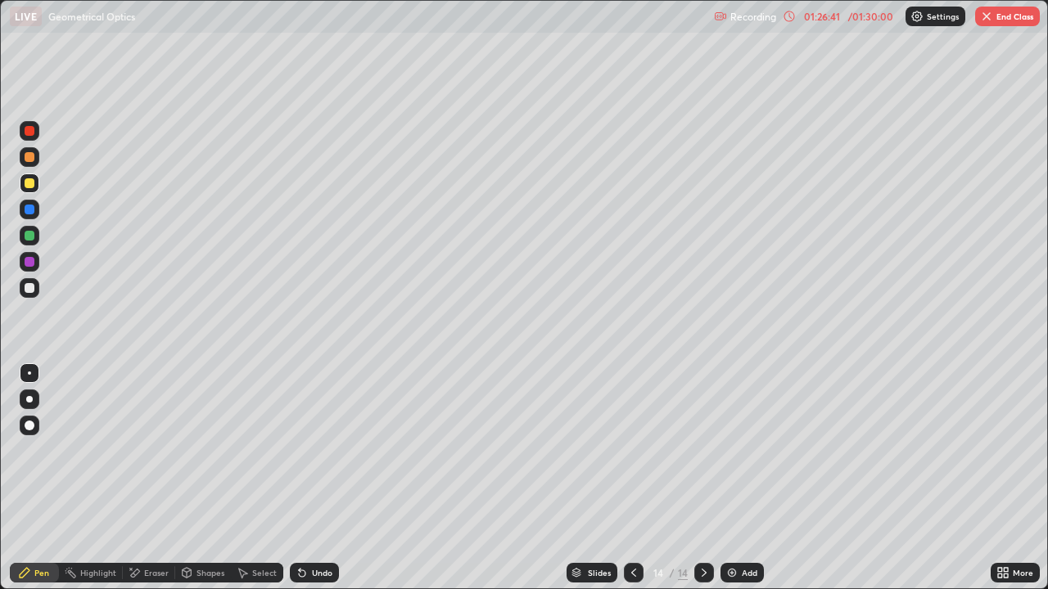
click at [988, 24] on button "End Class" at bounding box center [1007, 17] width 65 height 20
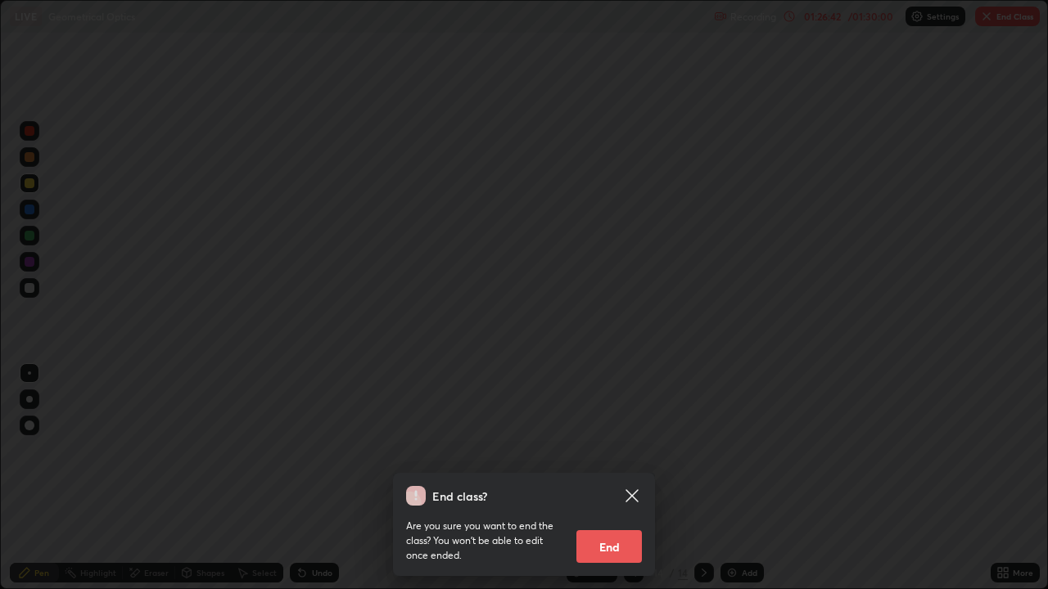
click at [610, 478] on button "End" at bounding box center [608, 547] width 65 height 33
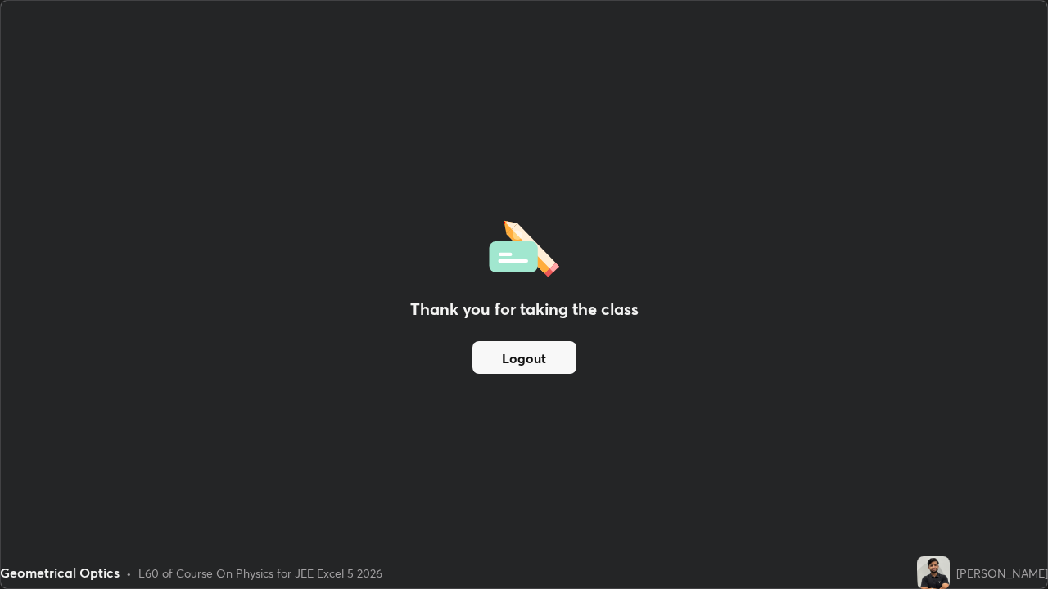
click at [527, 357] on button "Logout" at bounding box center [524, 357] width 104 height 33
click at [521, 361] on button "Logout" at bounding box center [524, 357] width 104 height 33
